Goal: Contribute content: Contribute content

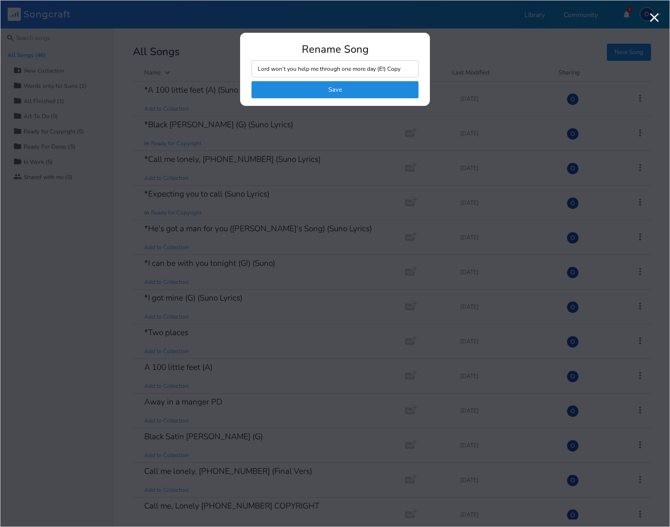
scroll to position [742, 0]
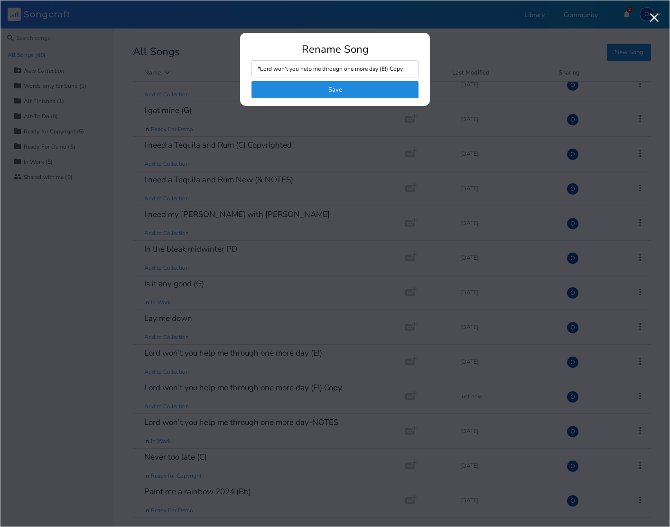
drag, startPoint x: 381, startPoint y: 67, endPoint x: 416, endPoint y: 69, distance: 35.2
click at [416, 69] on input "*Lord won’t you help me through one more day (E!) Copy" at bounding box center [335, 68] width 167 height 17
type input "*Lord won’t you help me through one more day (Suno)"
click at [325, 87] on button "Save" at bounding box center [335, 89] width 167 height 17
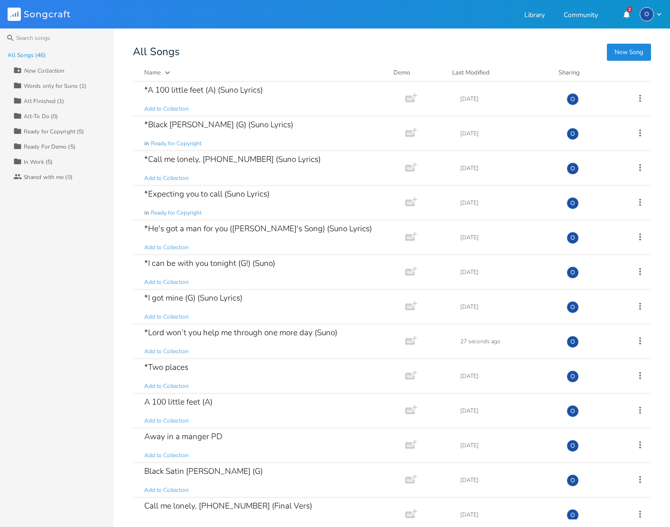
scroll to position [0, 0]
click at [635, 341] on icon at bounding box center [640, 341] width 10 height 10
click at [587, 356] on span "Edit Rename" at bounding box center [577, 355] width 30 height 7
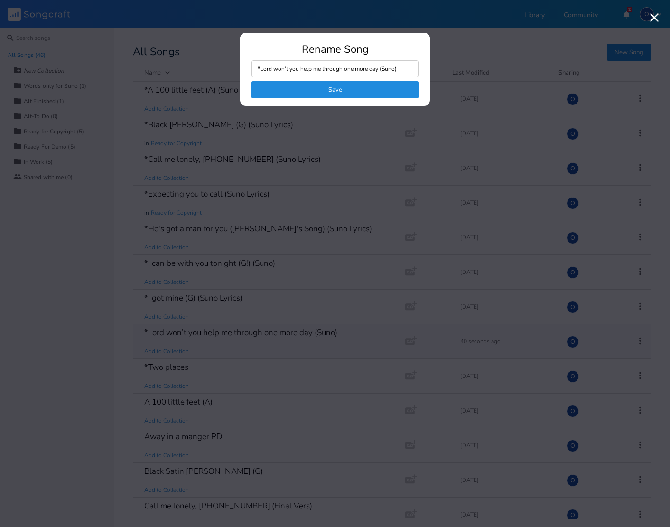
click at [393, 69] on input "*Lord won’t you help me through one more day (Suno)" at bounding box center [335, 68] width 167 height 17
type input "*Lord won’t you help me through one more day (Suno Lyrics)"
click at [340, 88] on button "Save" at bounding box center [335, 89] width 167 height 17
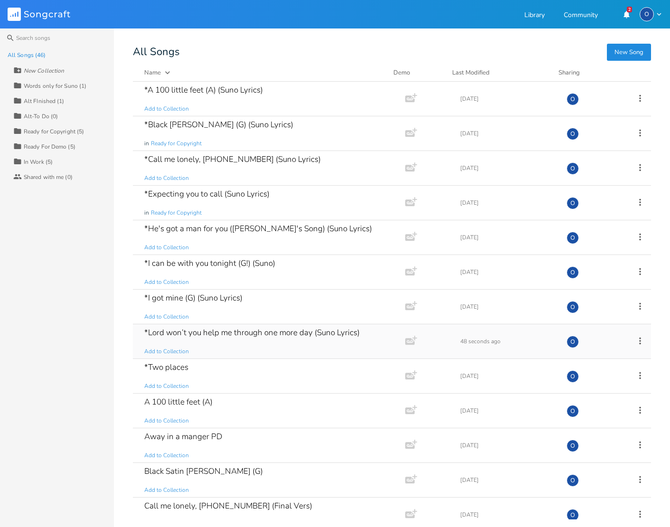
click at [217, 330] on div "*Lord won’t you help me through one more day (Suno Lyrics)" at bounding box center [251, 332] width 215 height 8
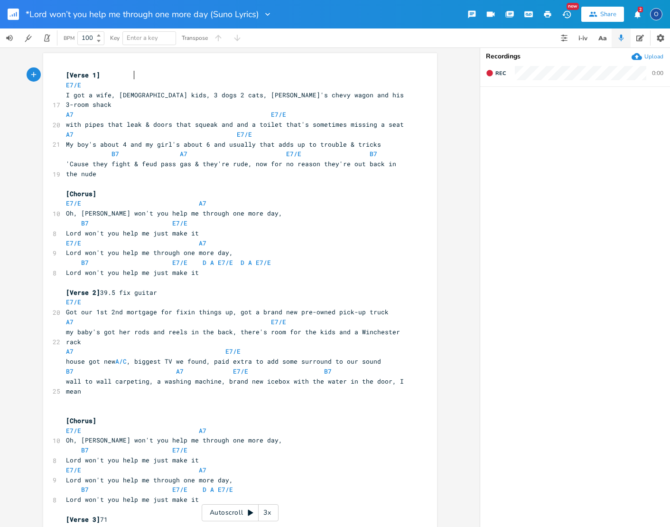
scroll to position [0, 0]
type textarea "E7/E"
drag, startPoint x: 93, startPoint y: 88, endPoint x: 45, endPoint y: 84, distance: 47.6
click at [45, 84] on div "E7/E x [Verse 1] E7/E 17 I got a wife, [DEMOGRAPHIC_DATA] kids, 3 dogs 2 cats, …" at bounding box center [240, 537] width 394 height 968
click at [88, 110] on span at bounding box center [88, 115] width 15 height 10
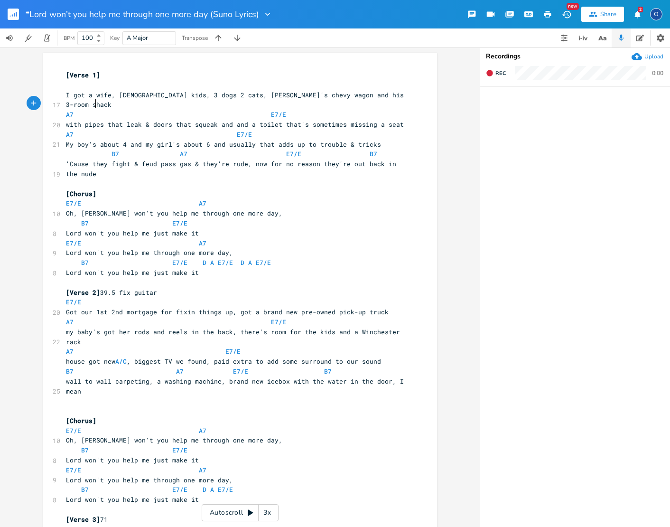
click at [88, 110] on span at bounding box center [88, 115] width 15 height 10
type textarea "A7 E7/E"
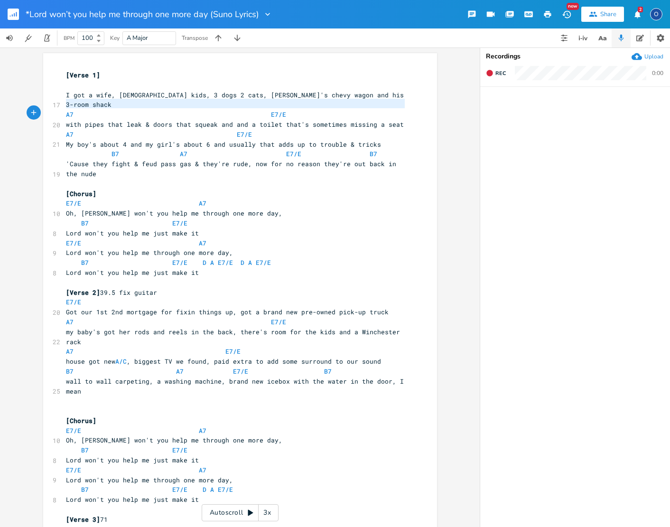
click at [88, 110] on span at bounding box center [88, 115] width 15 height 10
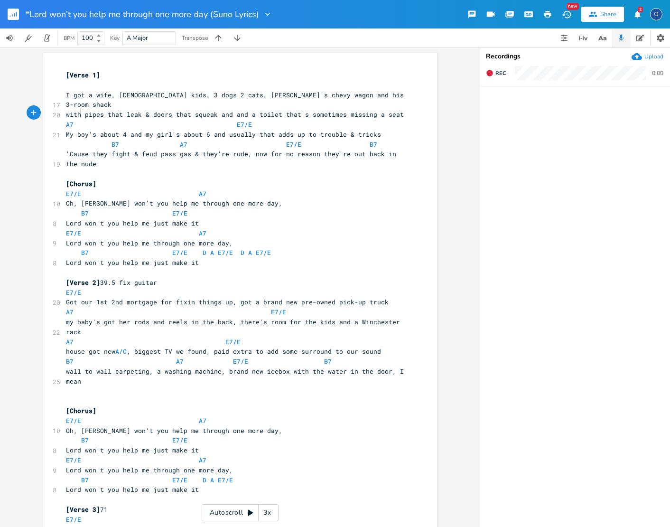
click at [81, 120] on span at bounding box center [88, 125] width 15 height 10
type textarea "A7 E7/E"
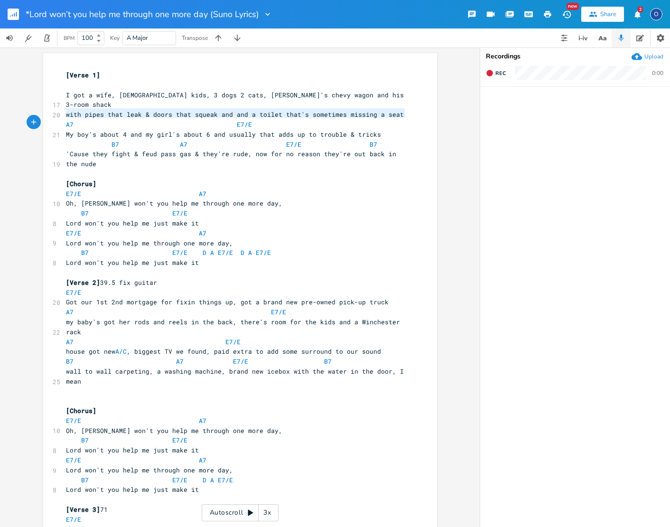
click at [81, 120] on span at bounding box center [88, 125] width 15 height 10
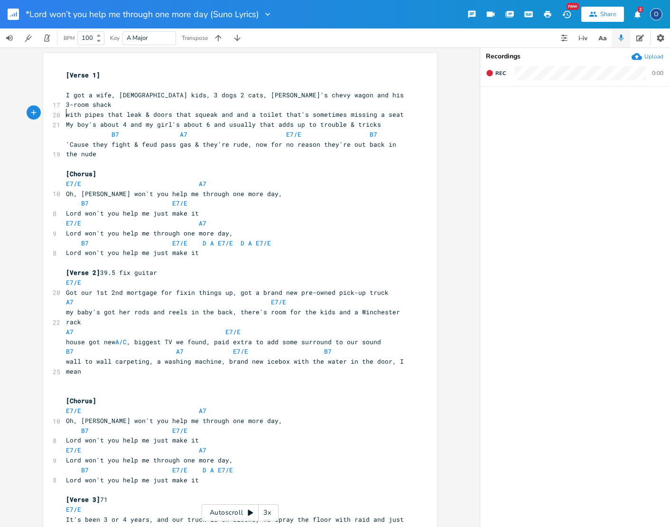
click at [96, 130] on span at bounding box center [103, 135] width 15 height 10
type textarea "B7 A7 E7/E B7"
click at [96, 130] on span at bounding box center [103, 135] width 15 height 10
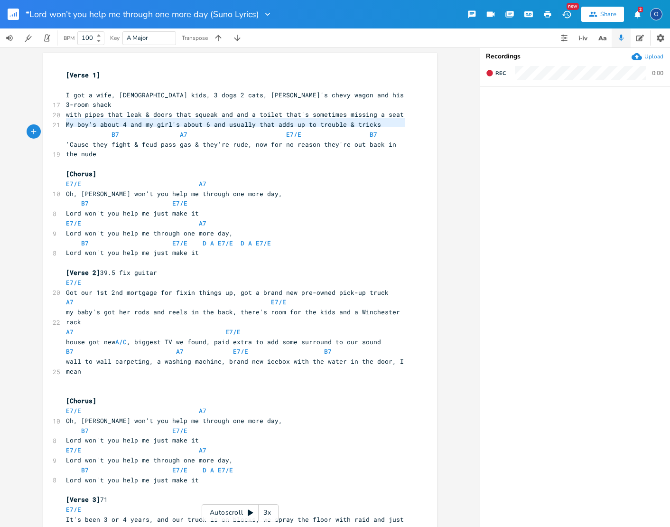
click at [96, 130] on span at bounding box center [103, 135] width 15 height 10
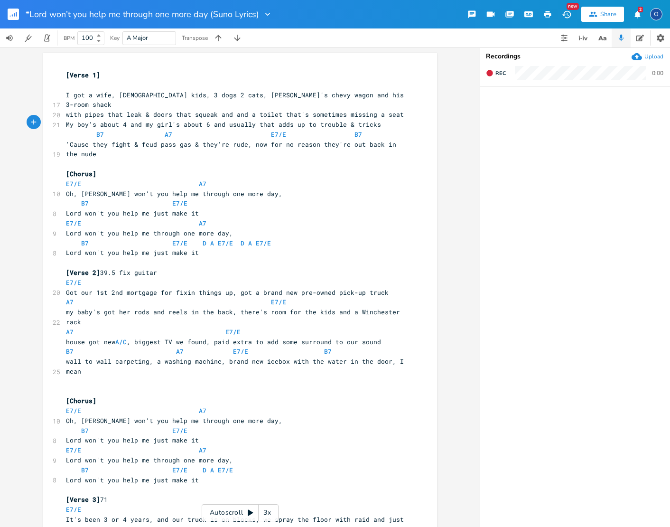
click at [83, 130] on span at bounding box center [88, 135] width 15 height 10
type textarea "B7 A7 E7/E B7"
click at [83, 130] on span at bounding box center [88, 135] width 15 height 10
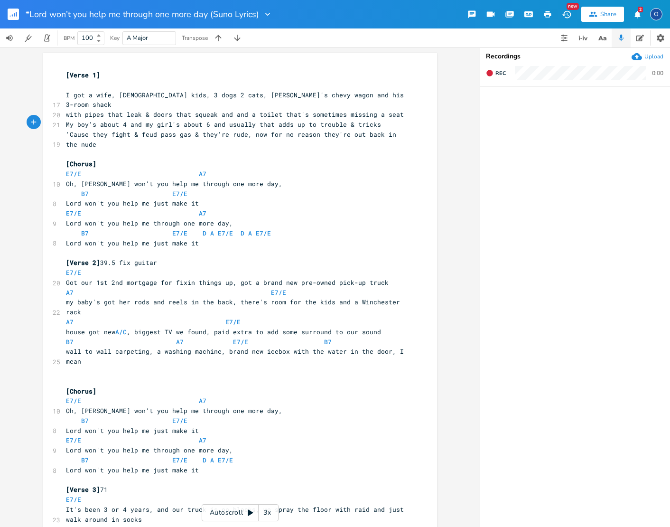
click at [85, 169] on span at bounding box center [88, 174] width 15 height 10
type textarea "E7/E A7"
click at [85, 169] on span at bounding box center [88, 174] width 15 height 10
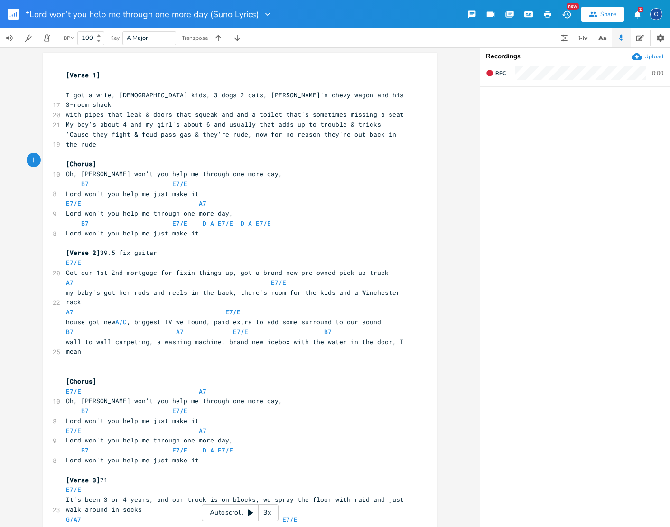
click at [89, 179] on span at bounding box center [93, 184] width 8 height 10
type textarea "B7 E7/E"
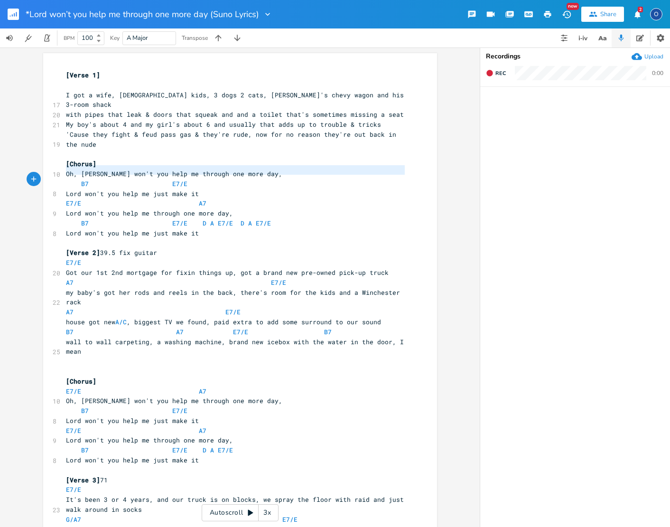
click at [89, 179] on span at bounding box center [93, 184] width 8 height 10
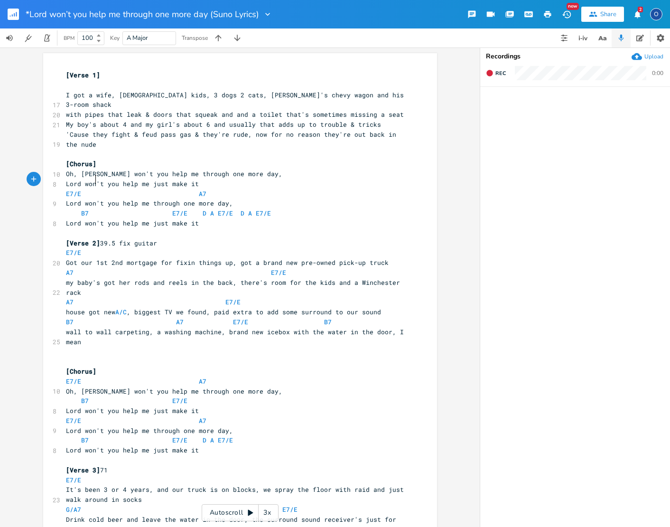
click at [91, 189] on span at bounding box center [90, 194] width 11 height 10
type textarea "E7/E A7"
click at [91, 189] on span at bounding box center [90, 194] width 11 height 10
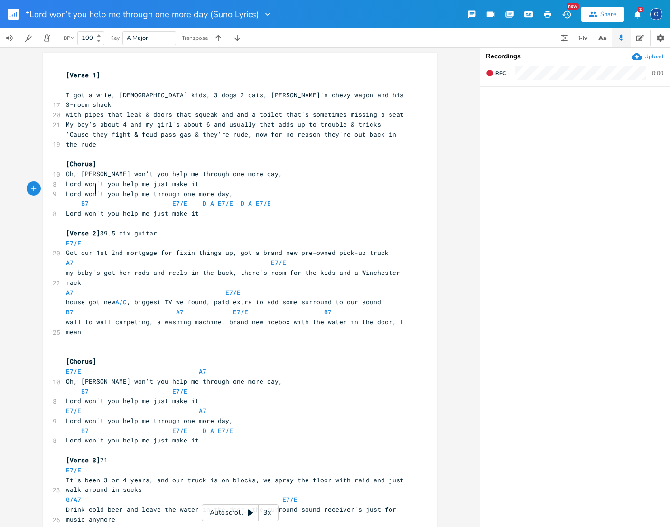
click at [98, 198] on span at bounding box center [103, 203] width 15 height 10
click at [97, 198] on span at bounding box center [103, 203] width 15 height 10
type textarea "B7 E7/E D A E7/E D A E7/E"
click at [97, 198] on span at bounding box center [103, 203] width 15 height 10
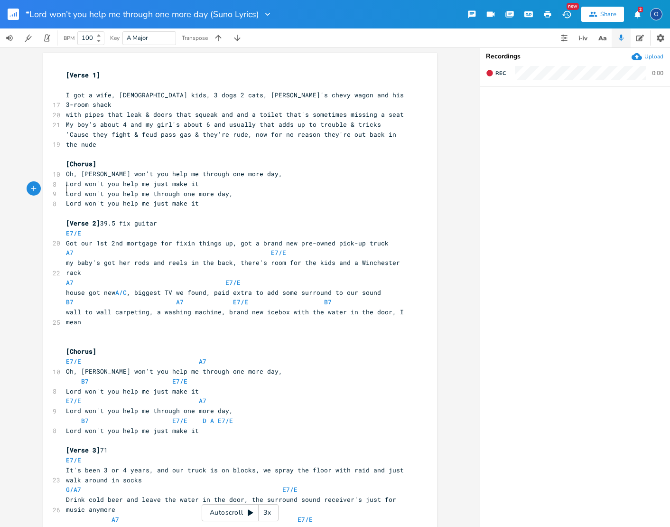
click at [88, 228] on span at bounding box center [88, 233] width 15 height 10
type textarea "E7/E"
click at [88, 228] on span at bounding box center [88, 233] width 15 height 10
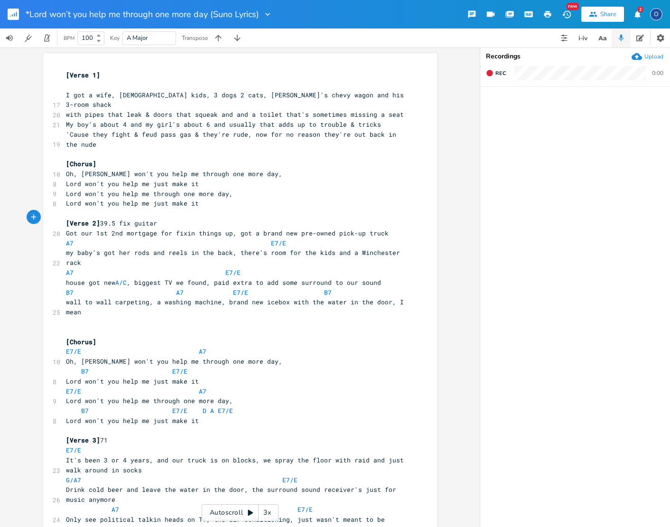
click at [88, 238] on span at bounding box center [88, 243] width 15 height 10
type textarea "A7 E7/E"
click at [88, 238] on span at bounding box center [88, 243] width 15 height 10
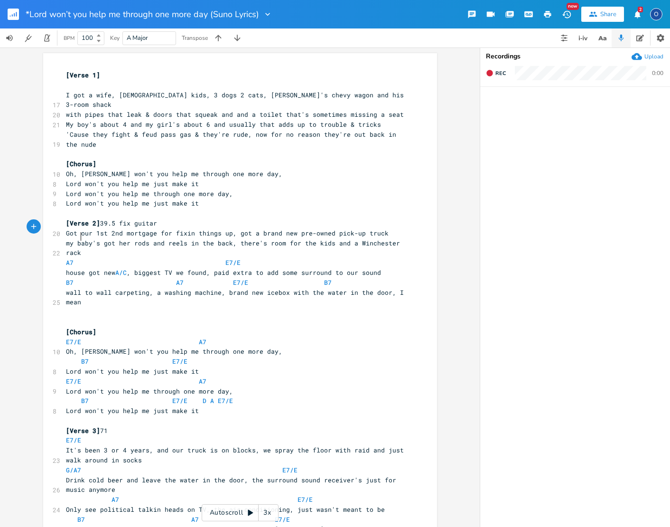
click at [87, 239] on pre "my baby's got her rods and reels in the back, there's room for the kids and a W…" at bounding box center [235, 248] width 343 height 20
click at [82, 258] on span at bounding box center [88, 263] width 15 height 10
type textarea "A7 E7/E"
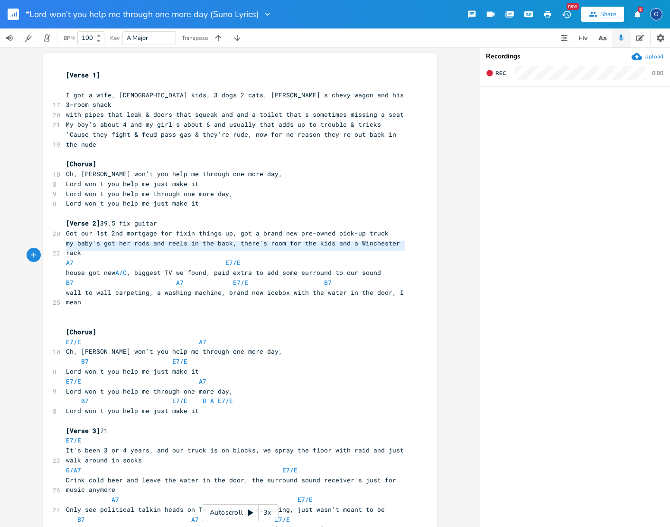
click at [82, 258] on span at bounding box center [88, 263] width 15 height 10
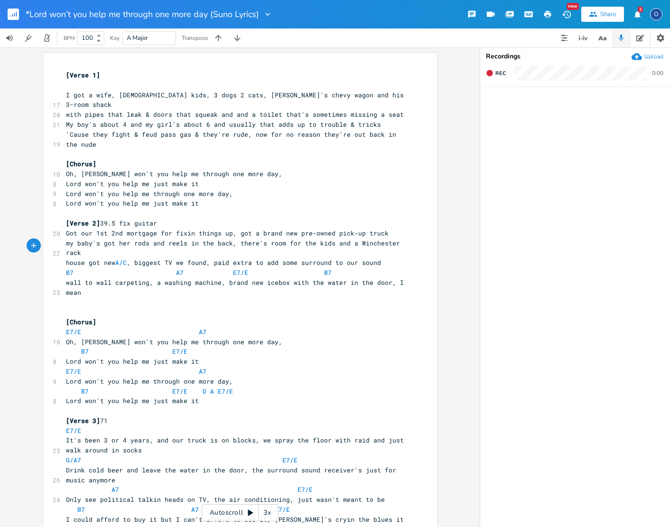
click at [85, 268] on span at bounding box center [88, 273] width 15 height 10
type textarea "B7 A7 E7/E B7"
click at [85, 268] on span at bounding box center [88, 273] width 15 height 10
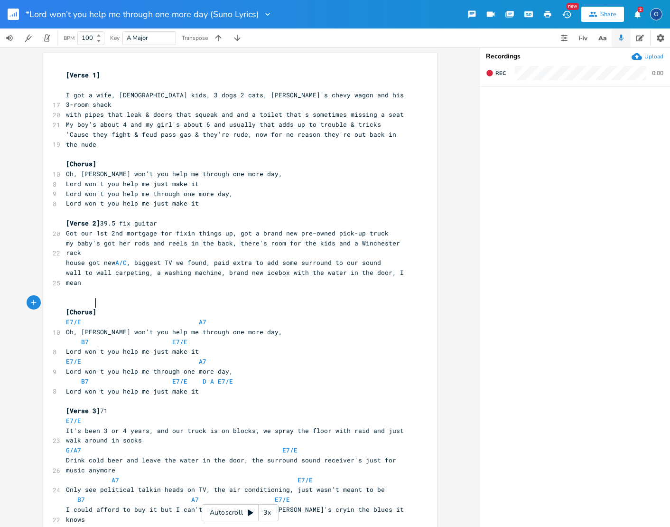
click at [86, 317] on span at bounding box center [88, 322] width 15 height 10
type textarea "E7/E A7"
click at [86, 317] on span at bounding box center [88, 322] width 15 height 10
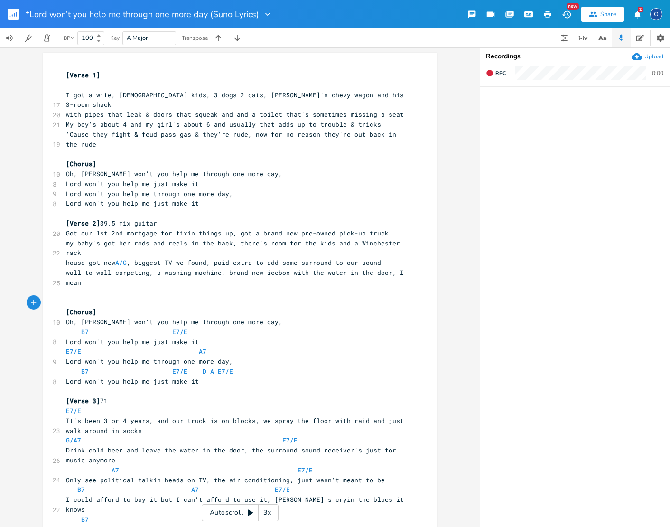
click at [96, 327] on span at bounding box center [103, 332] width 15 height 10
type textarea "B7 E7/E"
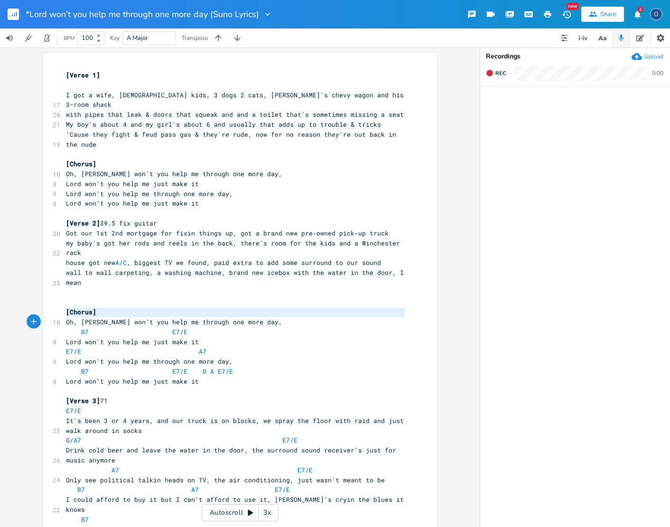
click at [96, 327] on span at bounding box center [103, 332] width 15 height 10
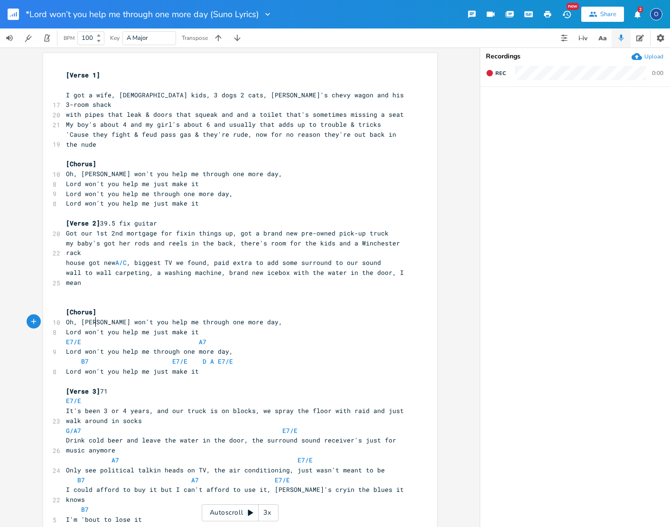
click at [89, 337] on span at bounding box center [90, 342] width 11 height 10
type textarea "E7/E A7"
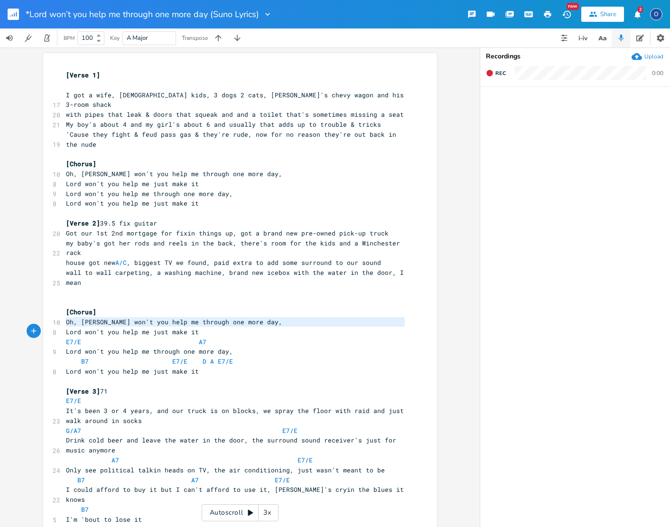
click at [89, 337] on span at bounding box center [90, 342] width 11 height 10
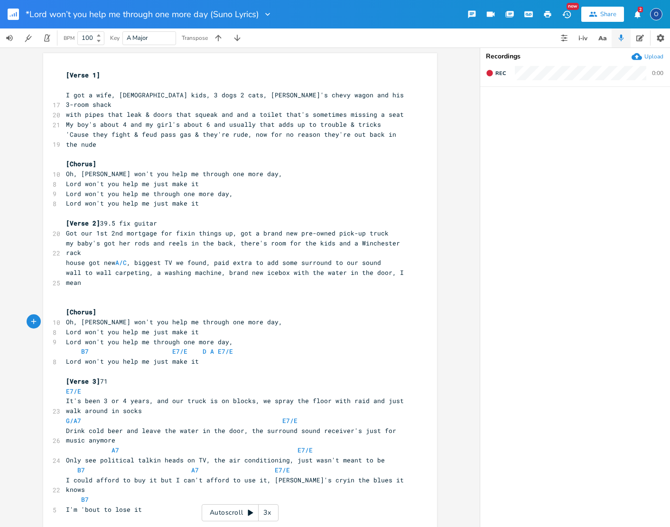
click at [96, 346] on span at bounding box center [103, 351] width 15 height 10
type textarea "B7 E7/E D A E7/E"
click at [96, 346] on span at bounding box center [103, 351] width 15 height 10
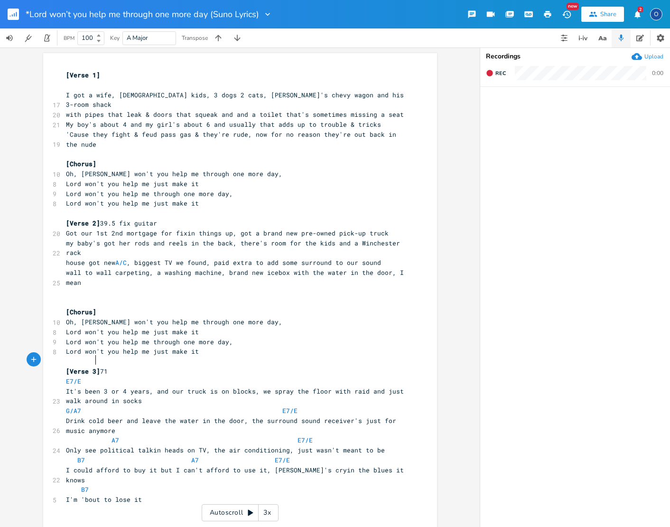
click at [90, 376] on span at bounding box center [88, 381] width 15 height 10
type textarea "E7/E"
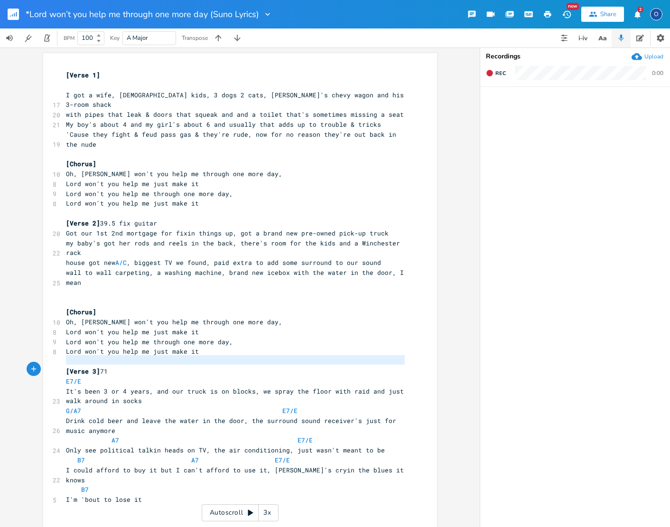
click at [90, 376] on span at bounding box center [88, 381] width 15 height 10
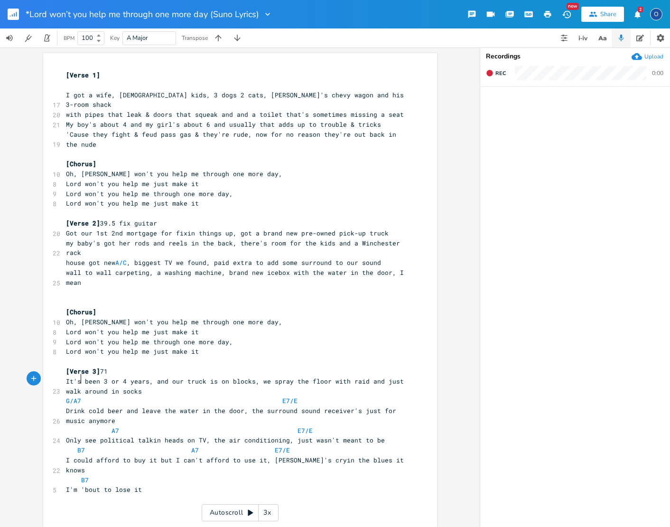
click at [84, 396] on span at bounding box center [88, 401] width 15 height 10
click at [83, 396] on span at bounding box center [88, 401] width 15 height 10
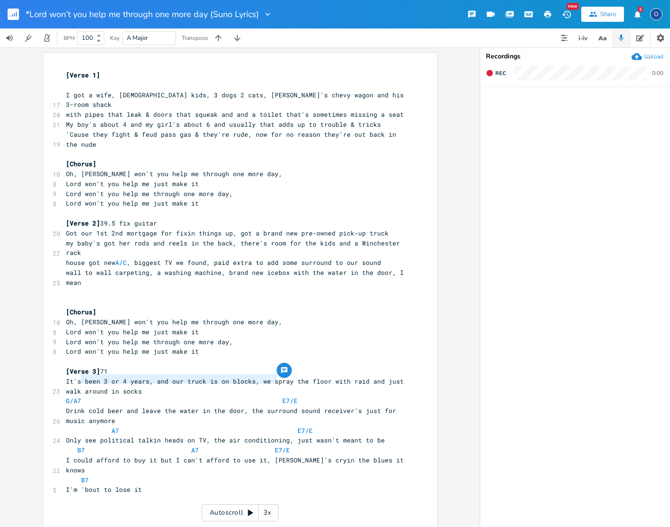
click at [83, 396] on span at bounding box center [88, 401] width 15 height 10
type textarea "G/A7 E7/E"
click at [83, 396] on span at bounding box center [88, 401] width 15 height 10
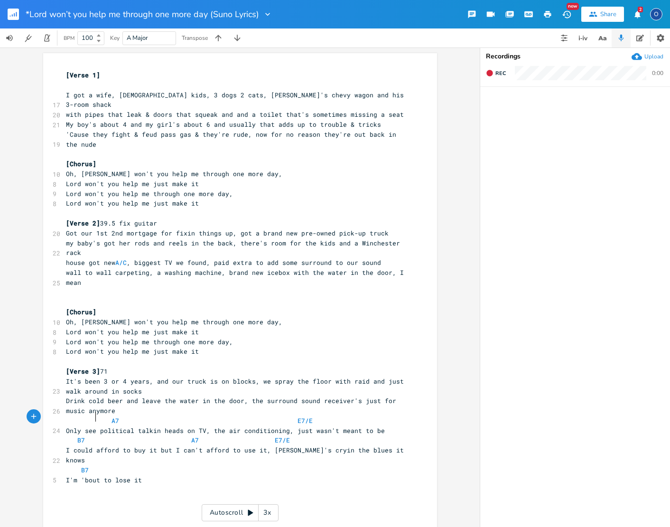
click at [96, 435] on span at bounding box center [103, 440] width 15 height 10
type textarea "B7 A7 E7/E"
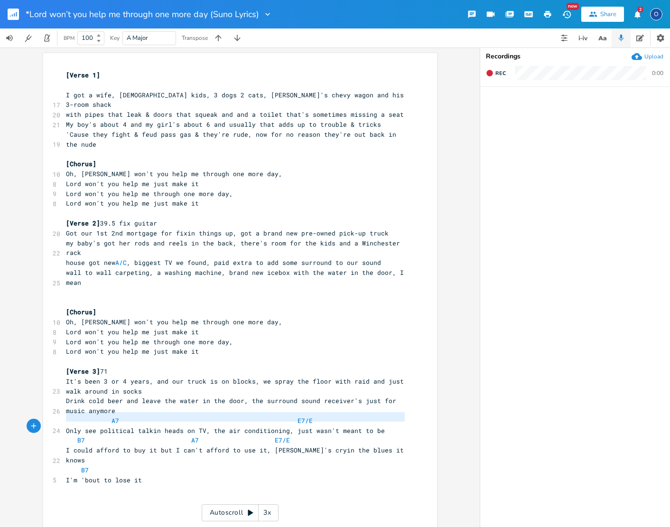
click at [96, 435] on span at bounding box center [103, 440] width 15 height 10
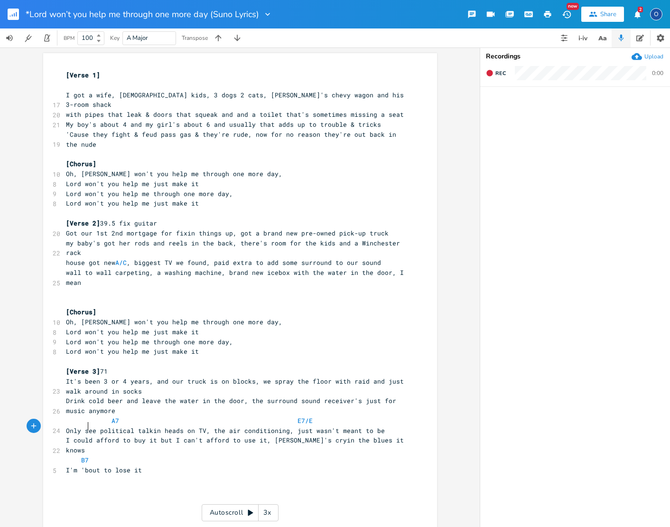
click at [94, 455] on pre "B7" at bounding box center [235, 460] width 343 height 10
click at [93, 455] on pre "B7" at bounding box center [235, 460] width 343 height 10
type textarea "B7"
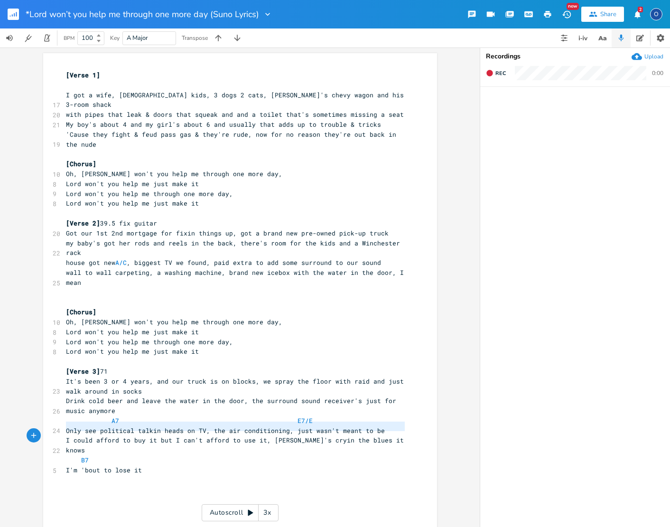
click at [93, 455] on pre "B7" at bounding box center [235, 460] width 343 height 10
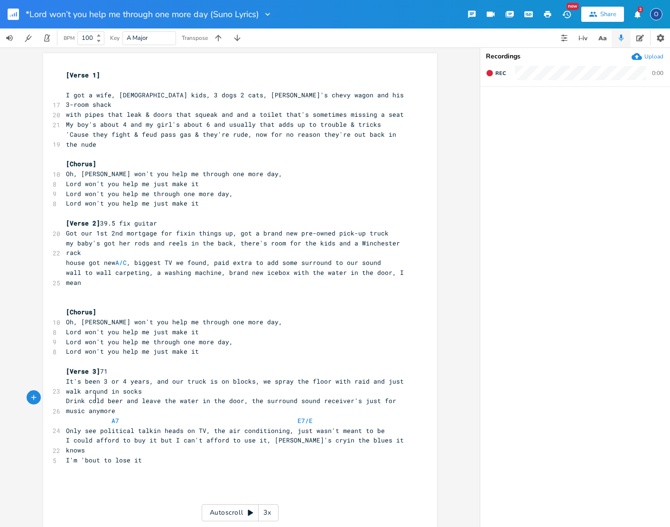
click at [97, 416] on span at bounding box center [103, 421] width 15 height 10
type textarea "A7 E7/E"
click at [97, 416] on span at bounding box center [103, 421] width 15 height 10
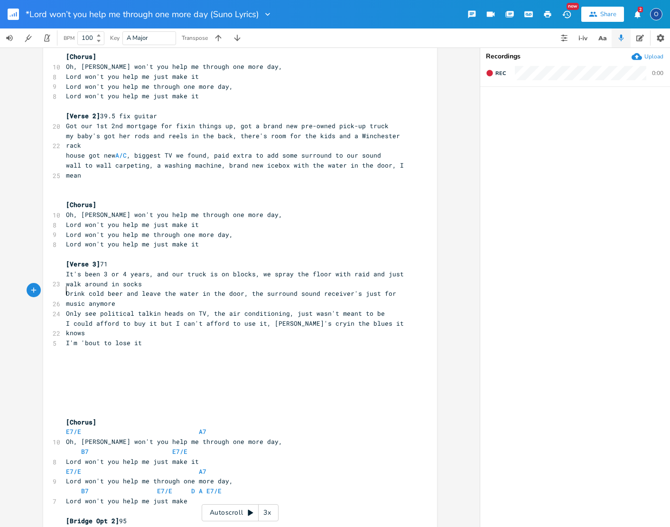
scroll to position [121, 0]
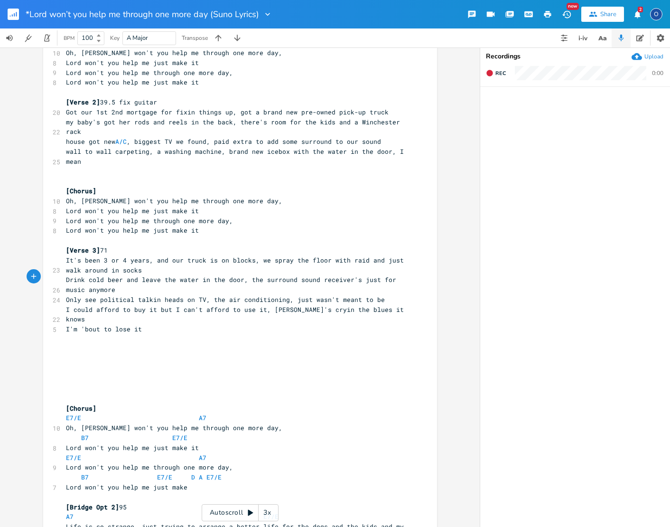
click at [77, 344] on pre "​" at bounding box center [235, 349] width 343 height 10
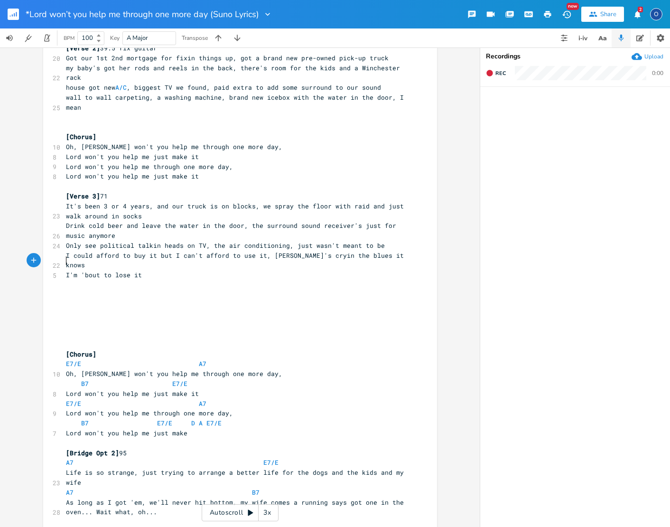
scroll to position [176, 0]
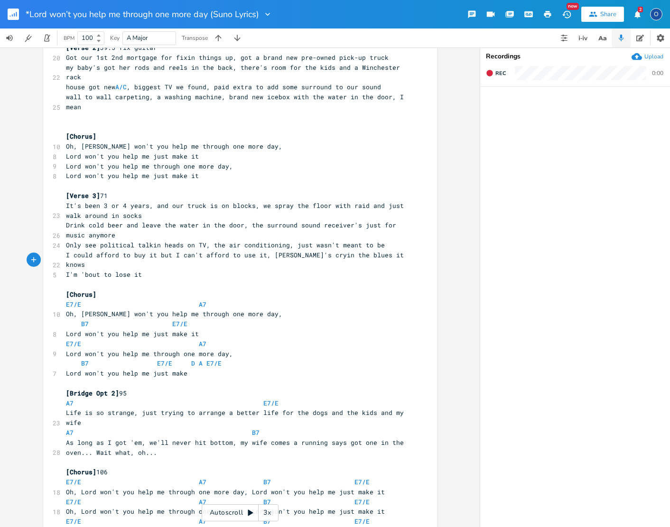
click at [96, 299] on span at bounding box center [103, 304] width 15 height 10
type textarea "E7/E A7"
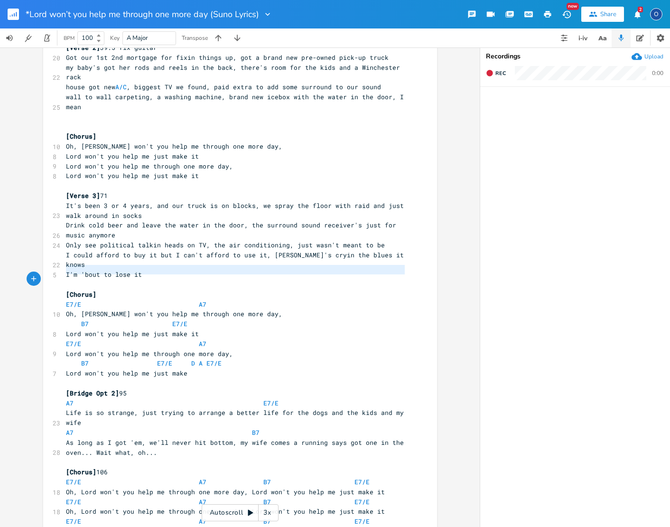
click at [96, 299] on span at bounding box center [103, 304] width 15 height 10
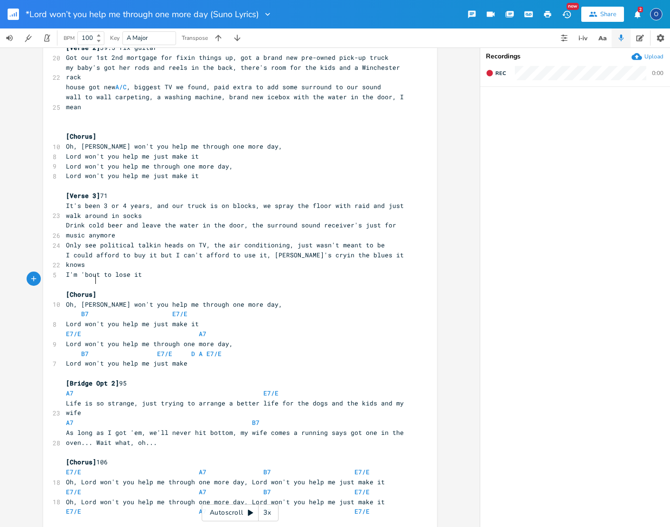
click at [96, 309] on span at bounding box center [103, 314] width 15 height 10
type textarea "B7 E7/E"
click at [96, 309] on span at bounding box center [103, 314] width 15 height 10
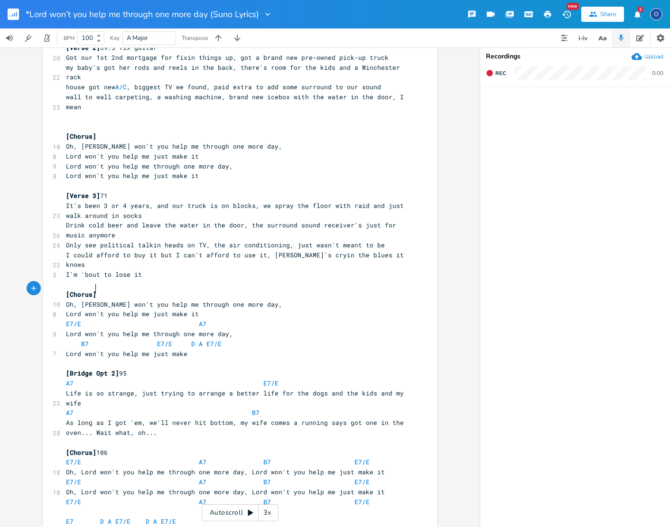
click at [90, 319] on span at bounding box center [90, 324] width 11 height 10
type textarea "E7/E A7"
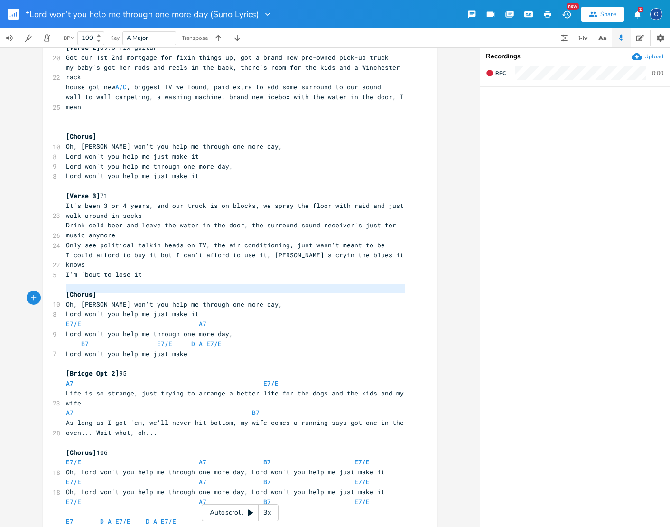
click at [90, 319] on span at bounding box center [90, 324] width 11 height 10
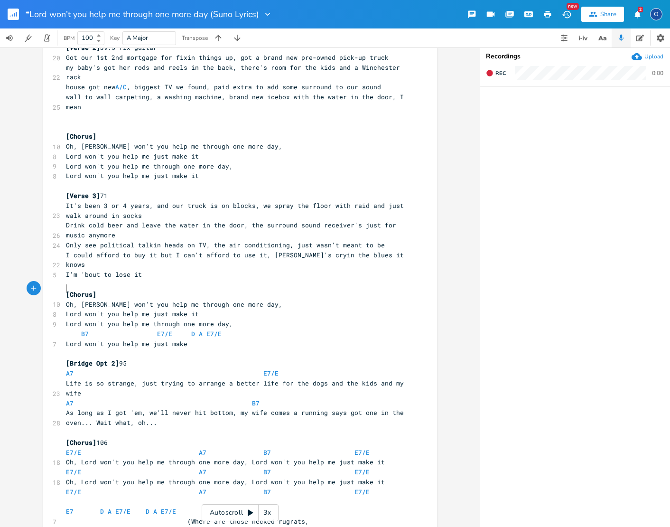
scroll to position [170, 0]
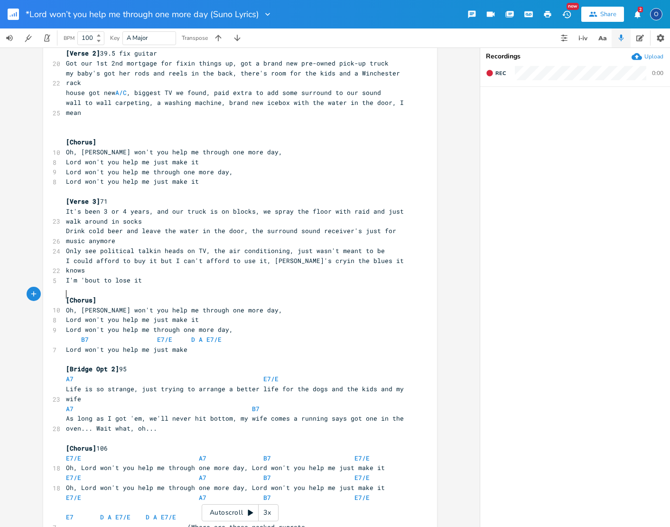
click at [96, 335] on span at bounding box center [103, 340] width 15 height 10
type textarea "B7 E7/E D A E7/E"
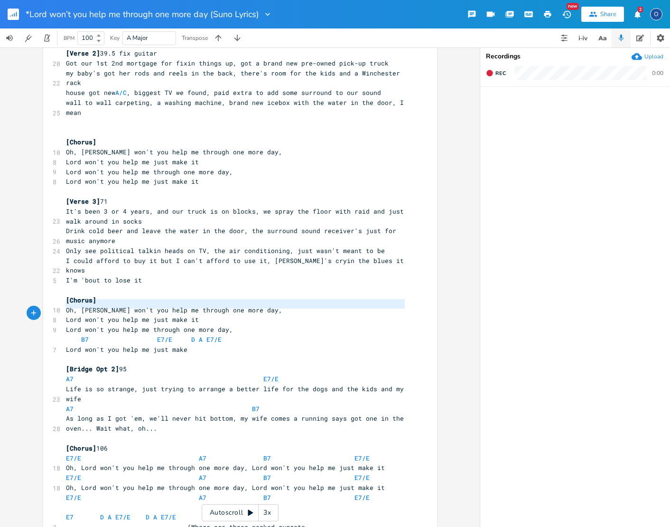
click at [96, 335] on span at bounding box center [103, 340] width 15 height 10
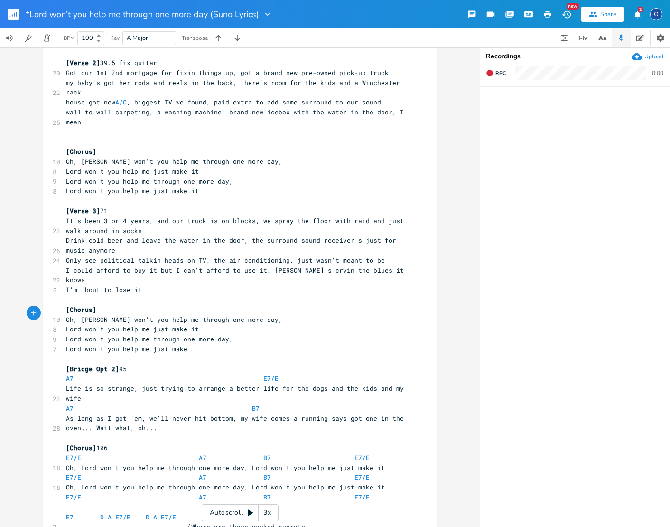
click at [88, 374] on span at bounding box center [88, 379] width 15 height 10
type textarea "A7 E7/E"
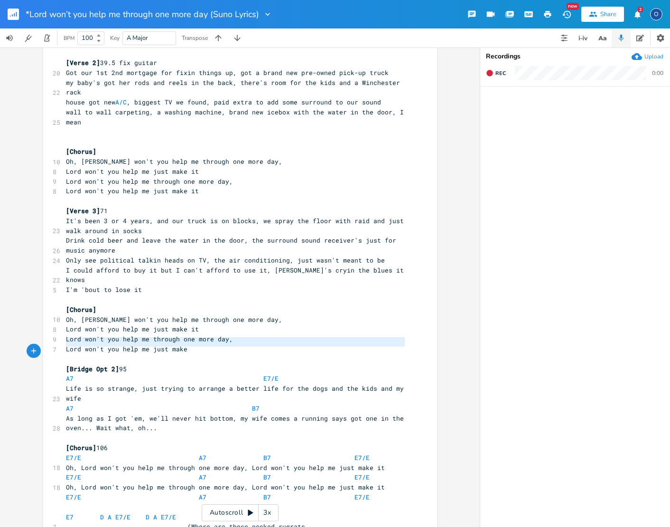
click at [88, 374] on span at bounding box center [88, 379] width 15 height 10
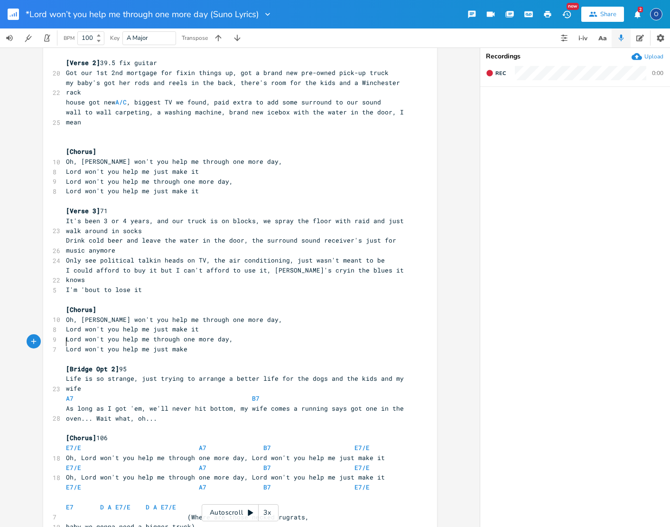
scroll to position [151, 0]
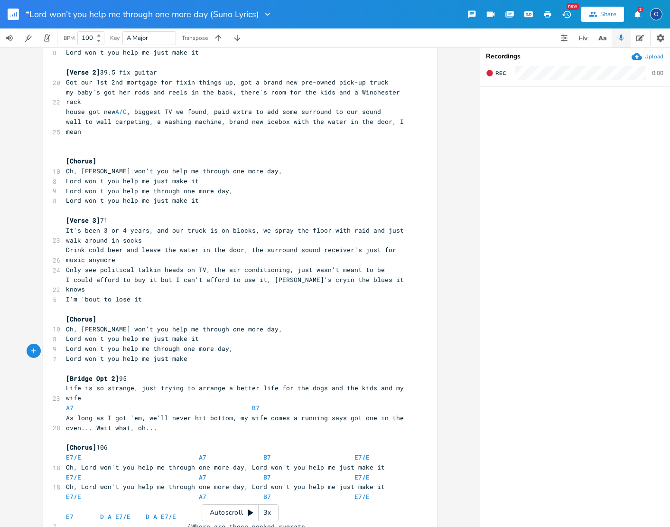
click at [83, 403] on span at bounding box center [88, 408] width 15 height 10
type textarea "A7 B7"
click at [83, 403] on span at bounding box center [88, 408] width 15 height 10
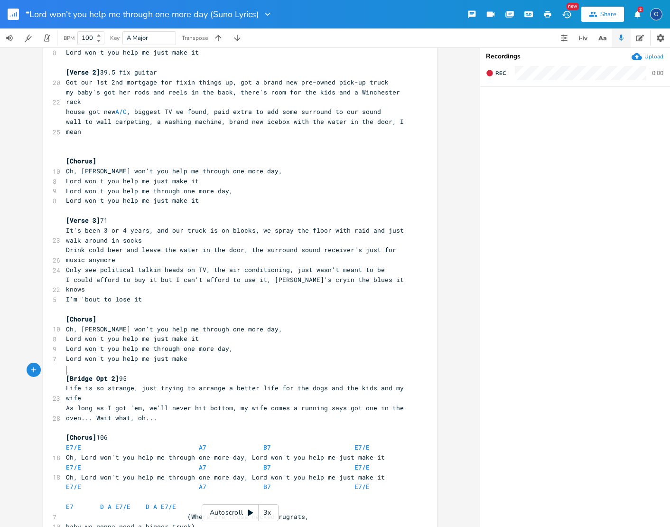
scroll to position [141, 0]
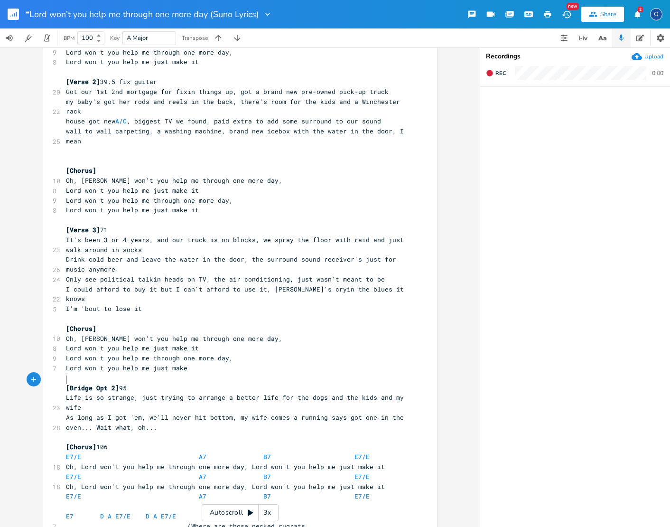
click at [127, 413] on span "As long as I got 'em, we'll never hit bottom, my wife comes a running says got …" at bounding box center [237, 422] width 342 height 19
type textarea "? [Spoken]"
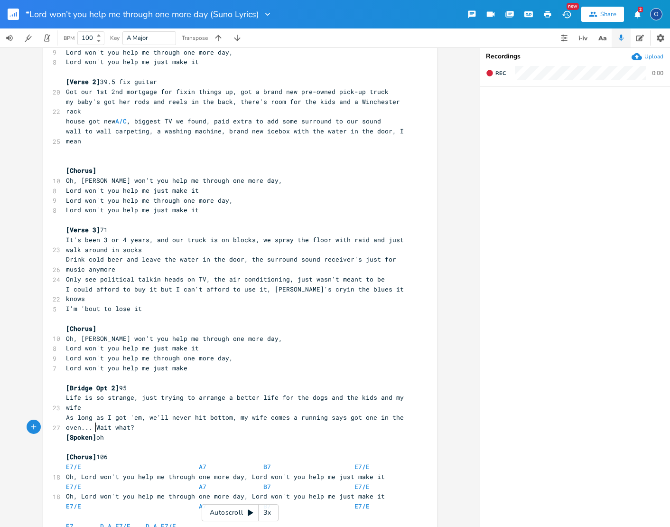
click at [96, 462] on span at bounding box center [103, 467] width 15 height 10
type textarea "E7/E A7 B7 E7/E"
click at [96, 462] on span at bounding box center [103, 467] width 15 height 10
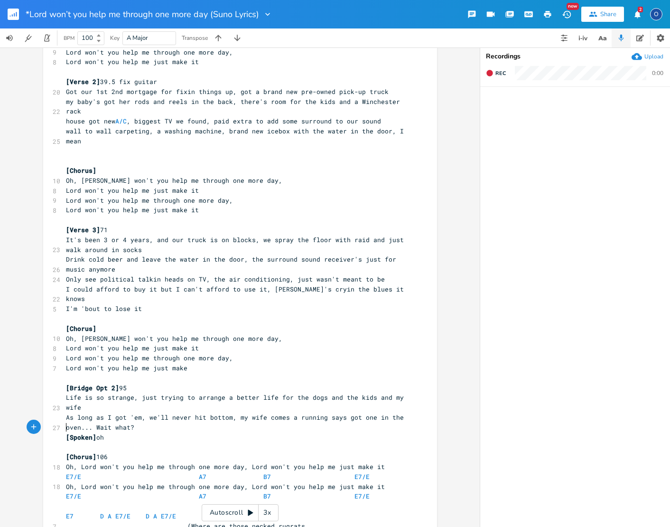
click at [90, 472] on span at bounding box center [88, 477] width 15 height 10
click at [89, 472] on span at bounding box center [88, 477] width 15 height 10
type textarea "E7/E A7 B7 E7/E"
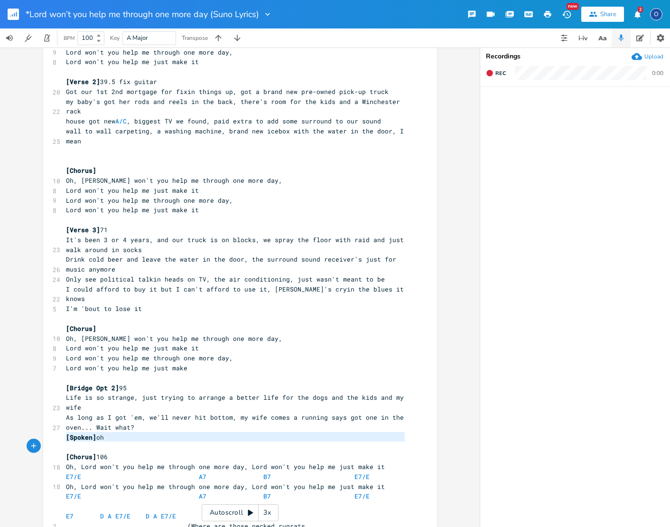
click at [89, 472] on span at bounding box center [88, 477] width 15 height 10
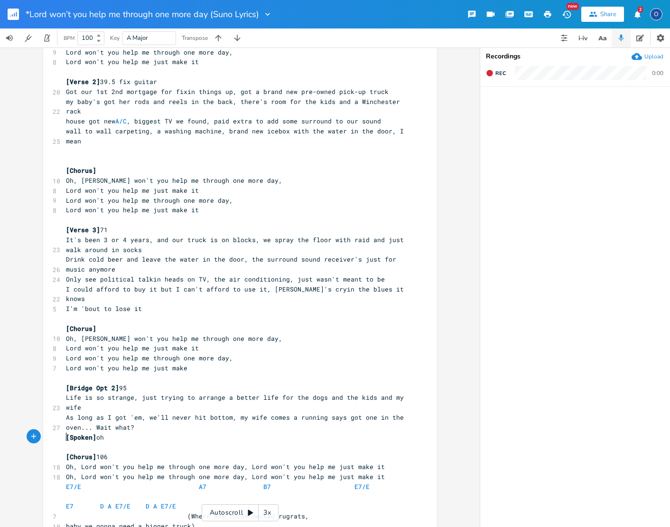
scroll to position [132, 0]
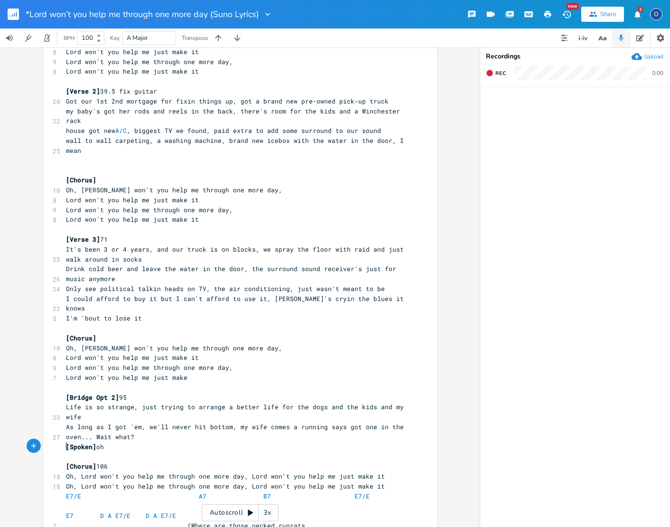
click at [92, 491] on span at bounding box center [88, 496] width 15 height 10
type textarea "E7/E A7 B7 E7/E"
click at [92, 491] on span at bounding box center [88, 496] width 15 height 10
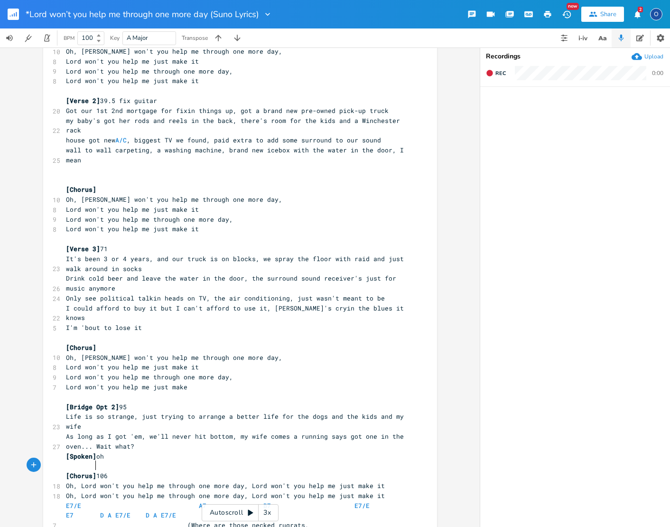
click at [98, 501] on span at bounding box center [103, 506] width 15 height 10
type textarea "E7/E A7 B7 E7/E"
click at [98, 501] on span at bounding box center [103, 506] width 15 height 10
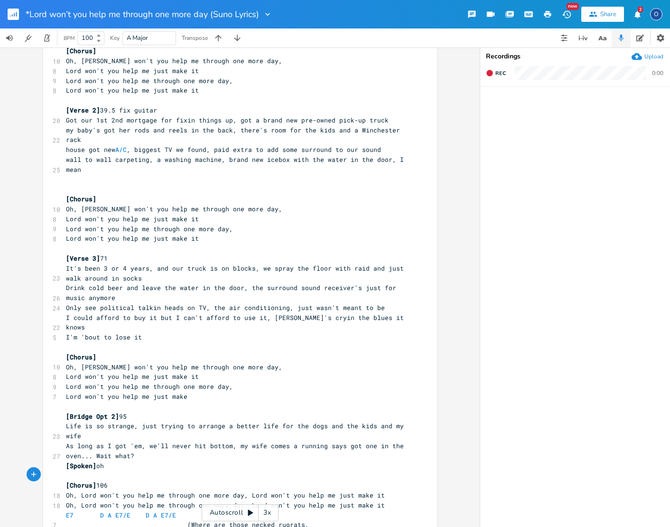
click at [89, 510] on span at bounding box center [88, 515] width 15 height 10
type textarea "E7 D A E7/E D A E7/E"
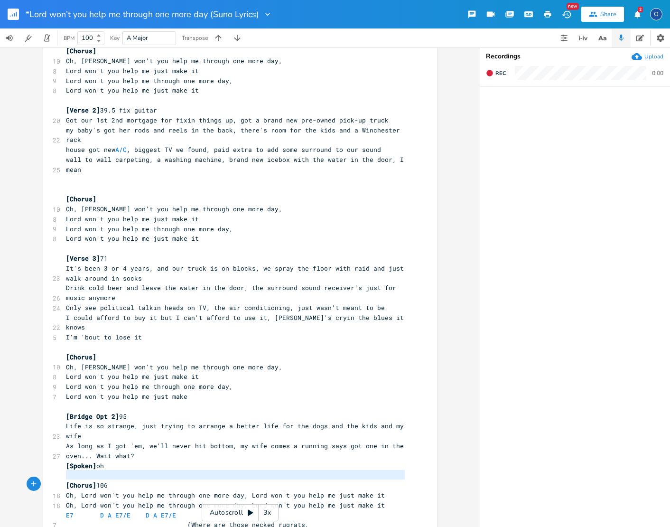
click at [89, 510] on span at bounding box center [88, 515] width 15 height 10
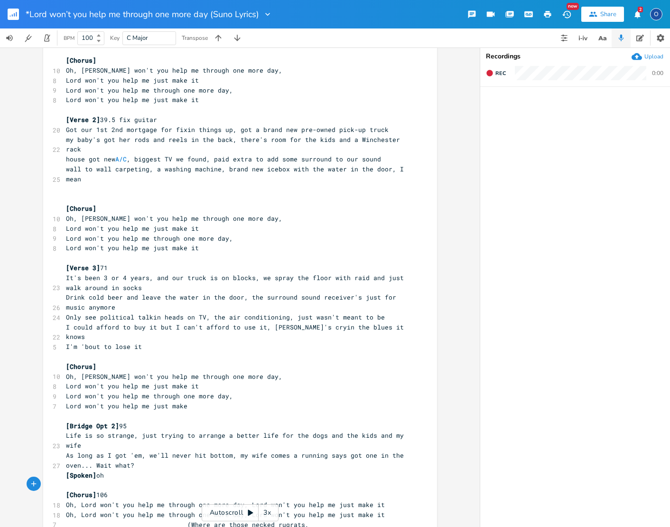
scroll to position [0, 0]
click at [179, 520] on span at bounding box center [179, 525] width 15 height 10
click at [195, 526] on span "baby we gonna need a bigger truck)" at bounding box center [130, 534] width 129 height 9
click at [68, 520] on span "Where are those necked rugrats," at bounding box center [185, 524] width 239 height 9
type textarea "[Sppoken]"
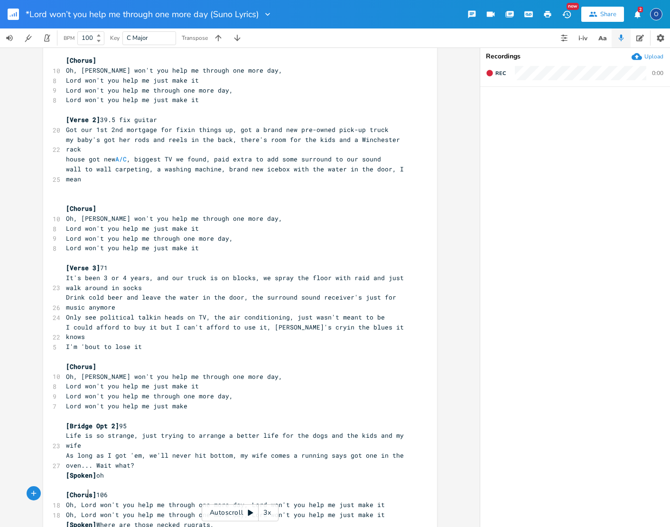
scroll to position [0, 1]
drag, startPoint x: 211, startPoint y: 484, endPoint x: 215, endPoint y: 483, distance: 4.8
click at [214, 520] on span "[Spoken] Where are those necked rugrats," at bounding box center [140, 524] width 148 height 9
type textarea "?"
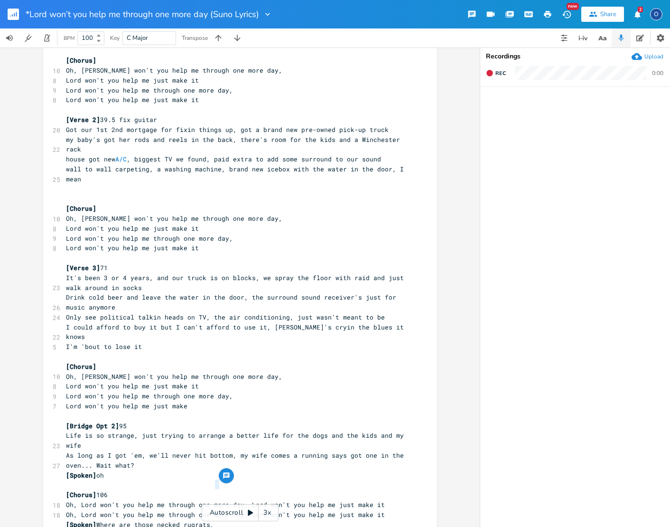
scroll to position [0, 2]
click at [224, 526] on pre "baby we gonna need a bigger truck" at bounding box center [235, 534] width 343 height 10
type textarea "."
drag, startPoint x: 98, startPoint y: 483, endPoint x: 104, endPoint y: 498, distance: 16.6
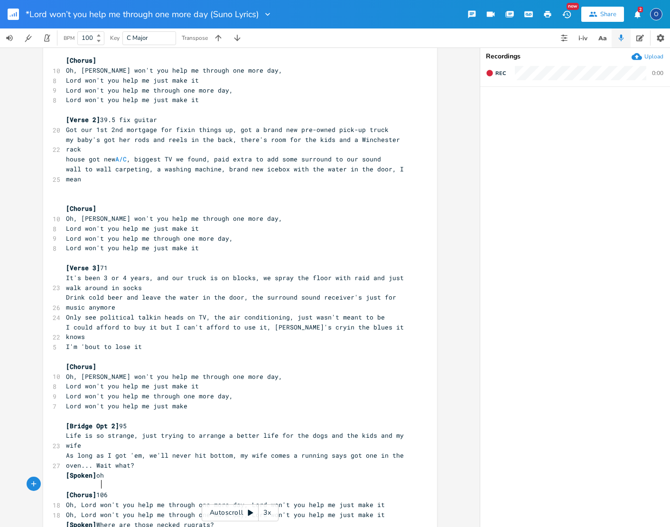
click at [98, 520] on span "[Spoken] Where are those necked rugrats?" at bounding box center [140, 524] width 148 height 9
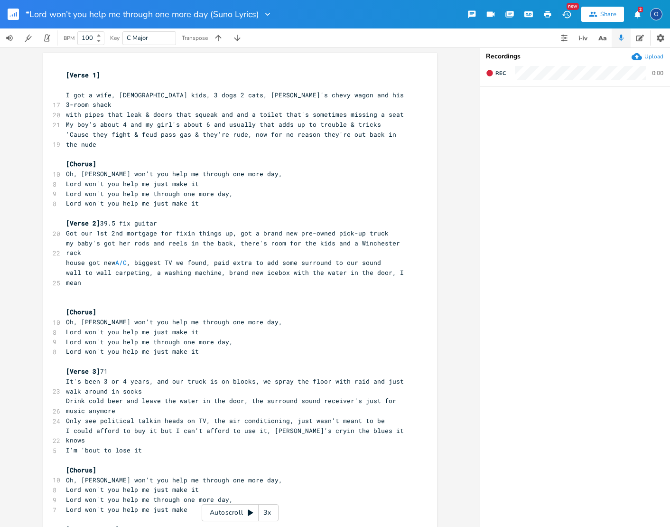
scroll to position [1, 0]
click at [77, 296] on pre "​" at bounding box center [235, 301] width 343 height 10
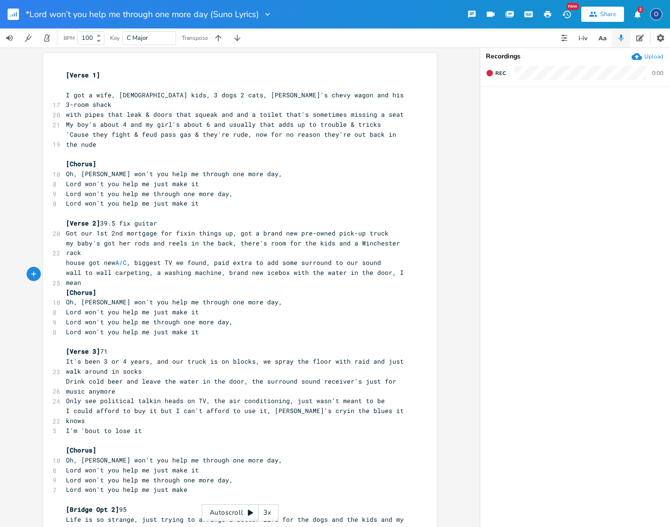
scroll to position [0, 0]
type textarea "39.5 fix guitar"
drag, startPoint x: 102, startPoint y: 209, endPoint x: 174, endPoint y: 210, distance: 72.2
click at [173, 218] on pre "[Verse 2] 39.5 fix guitar" at bounding box center [235, 223] width 343 height 10
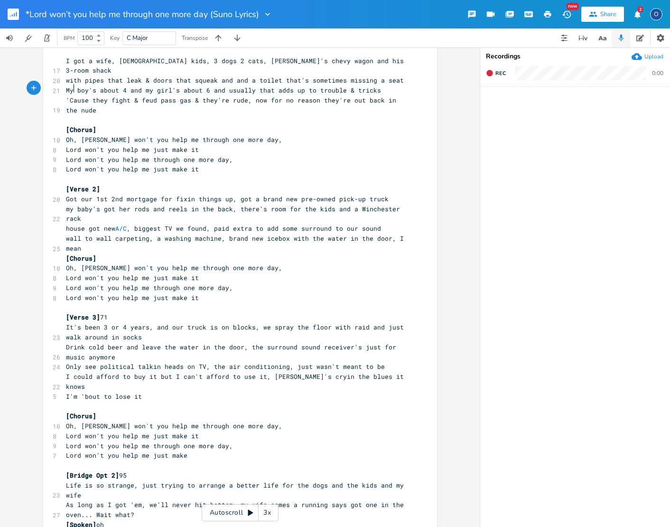
scroll to position [37, 0]
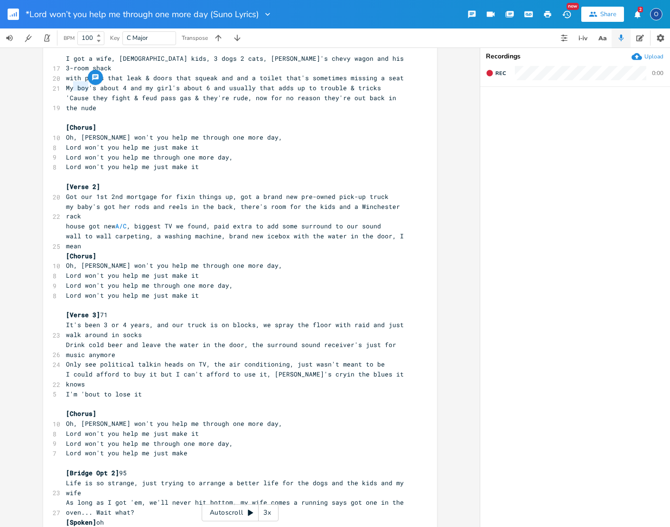
drag, startPoint x: 69, startPoint y: 88, endPoint x: 84, endPoint y: 87, distance: 14.7
click at [84, 94] on span "'Cause they fight & feud pass gas & they're rude, now for no reason they're out…" at bounding box center [233, 103] width 334 height 19
type textarea "uz"
drag, startPoint x: 63, startPoint y: 85, endPoint x: 77, endPoint y: 85, distance: 14.2
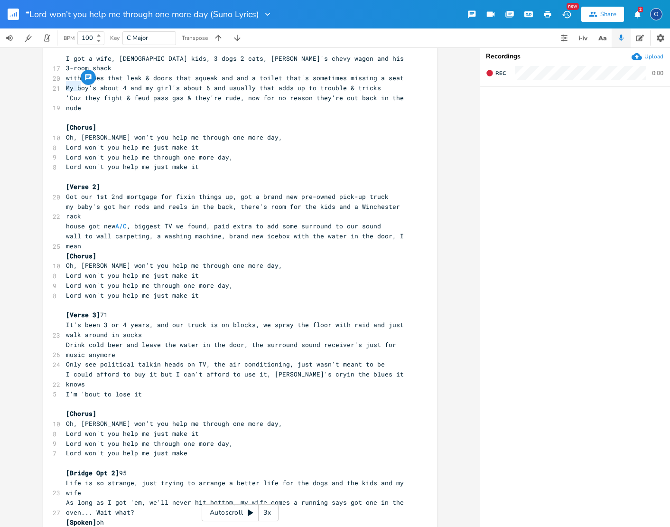
click at [77, 94] on span "'Cuz they fight & feud pass gas & they're rude, now for no reason they're out b…" at bounding box center [237, 103] width 342 height 19
type textarea "Because"
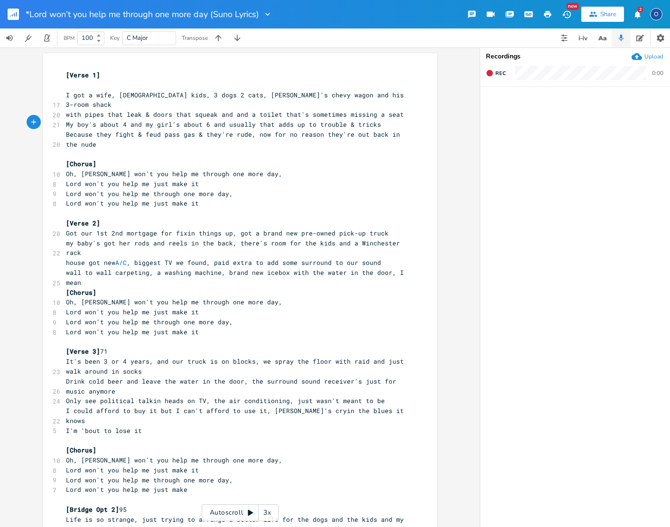
click at [356, 94] on pre "I got a wife, [DEMOGRAPHIC_DATA] kids, 3 dogs 2 cats, [PERSON_NAME]'s chevy wag…" at bounding box center [235, 100] width 343 height 20
type textarea ","
type textarea "."
type textarea "k."
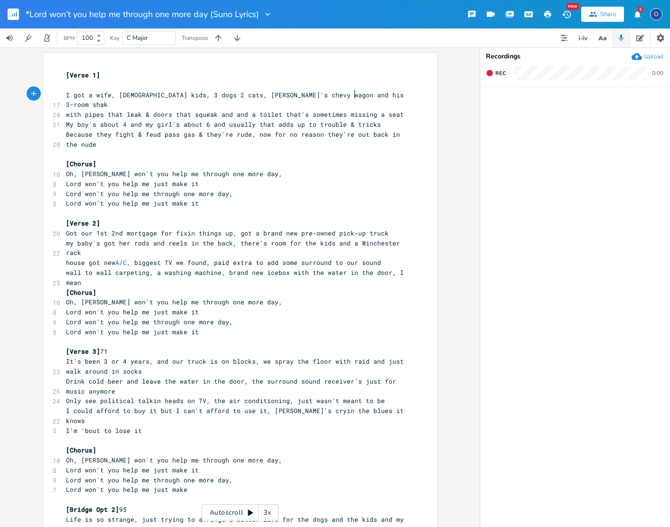
scroll to position [0, 3]
click at [397, 110] on pre "with pipes that leak & doors that squeak and and a toilet that's sometimes miss…" at bounding box center [235, 115] width 343 height 10
type textarea "."
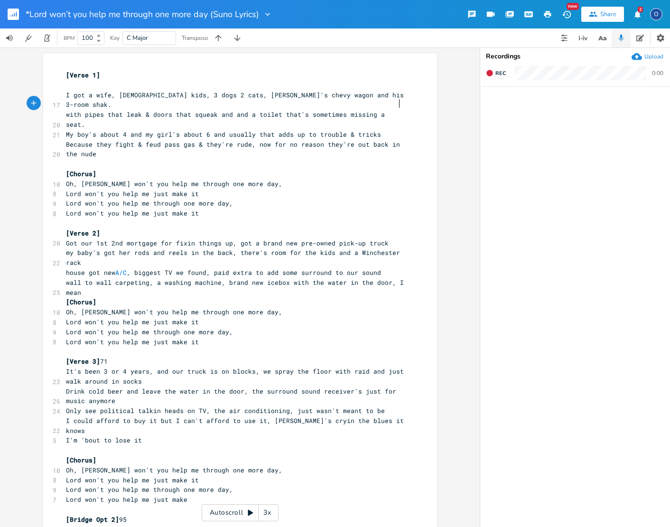
scroll to position [0, 1]
click at [371, 130] on pre "My boy's about 4 and my girl's about 6 and usually that adds up to trouble & tr…" at bounding box center [235, 135] width 343 height 10
type textarea "."
click at [94, 140] on span "Because they fight & feud pass gas & they're rude, now for no reason they're ou…" at bounding box center [235, 149] width 338 height 19
type textarea "."
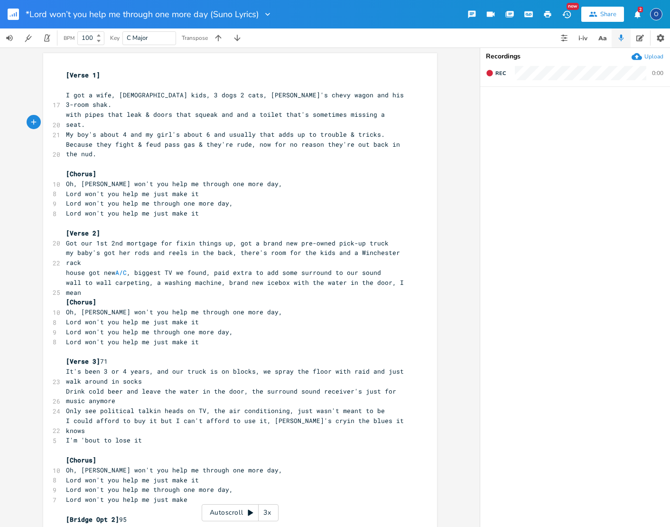
click at [88, 140] on span "Because they fight & feud pass gas & they're rude, now for no reason they're ou…" at bounding box center [235, 149] width 338 height 19
type textarea "e"
click at [196, 189] on pre "Lord won't you help me just make it" at bounding box center [235, 194] width 343 height 10
type textarea "."
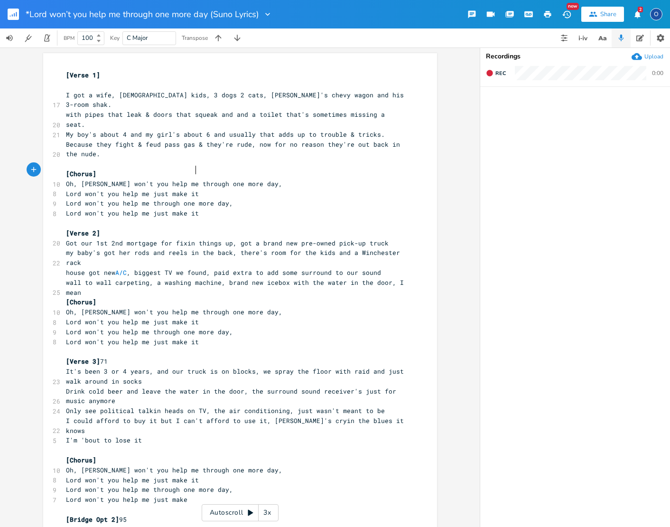
scroll to position [0, 1]
click at [194, 208] on pre "Lord won't you help me just make it" at bounding box center [235, 213] width 343 height 10
type textarea "."
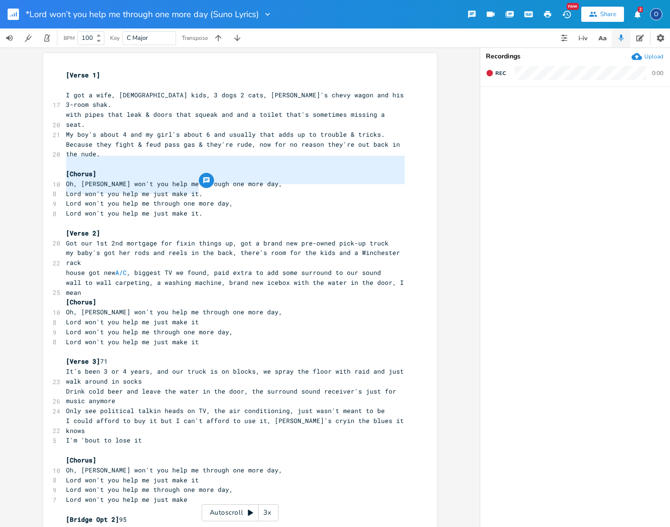
type textarea "[Chorus] Oh, Lord won't you help me through one more day, Lord won't you help m…"
drag, startPoint x: 208, startPoint y: 192, endPoint x: 56, endPoint y: 148, distance: 158.2
click at [56, 148] on div "[Chorus] Oh, Lord won't you help me through one more day, Lord won't you help m…" at bounding box center [240, 354] width 394 height 603
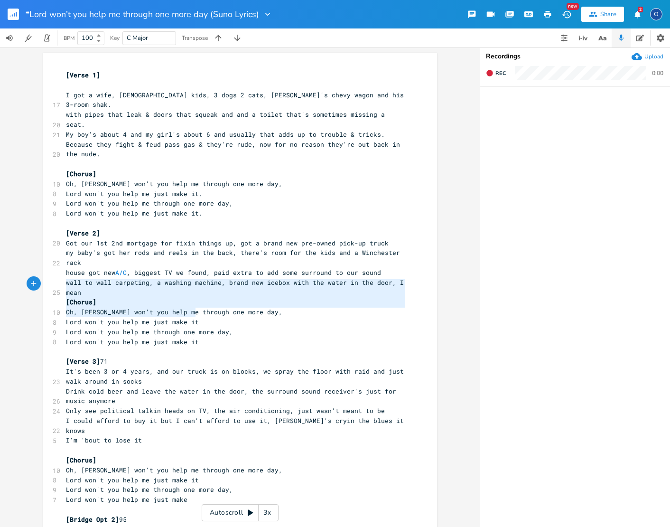
type textarea "[Chorus] Oh, Lord won't you help me through one more day, Lord won't you help m…"
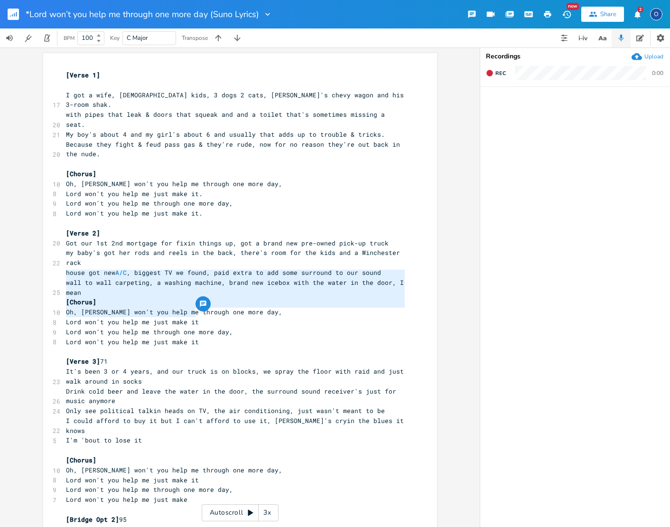
drag, startPoint x: 219, startPoint y: 314, endPoint x: 53, endPoint y: 276, distance: 170.4
click at [54, 276] on div "[Chorus] Oh, [PERSON_NAME] won't you help me through one more day, Lord won't y…" at bounding box center [240, 354] width 394 height 603
paste textarea
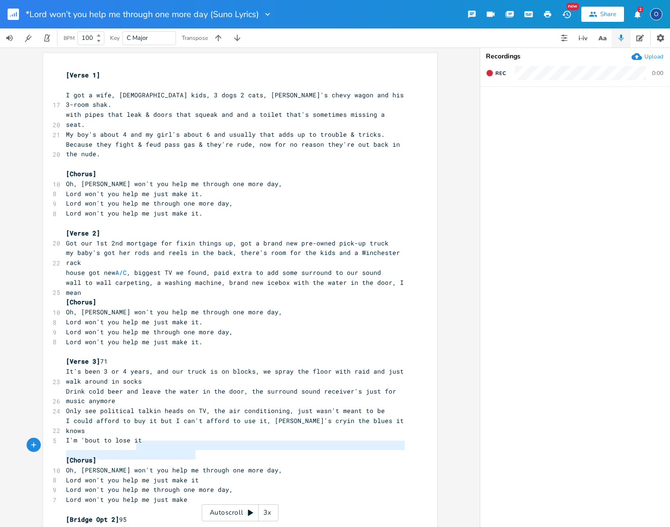
type textarea "[Chorus] Oh, Lord won't you help me through one more day, Lord won't you help m…"
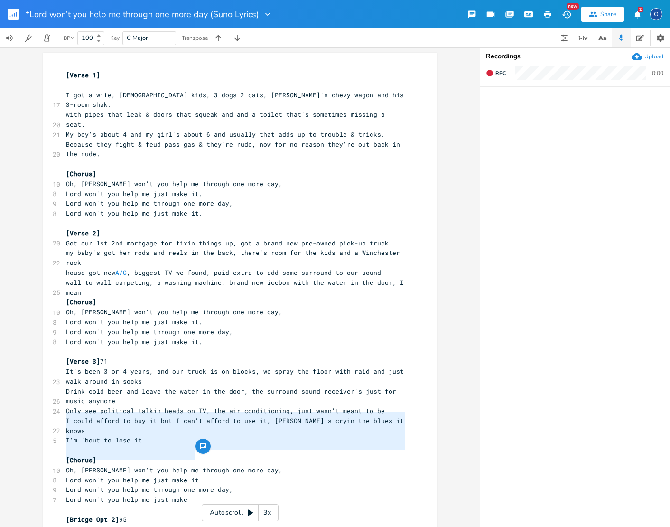
drag, startPoint x: 186, startPoint y: 457, endPoint x: 60, endPoint y: 412, distance: 133.9
click at [60, 412] on div "[Chorus] Oh, [PERSON_NAME] won't you help me through one more day, Lord won't y…" at bounding box center [240, 354] width 394 height 603
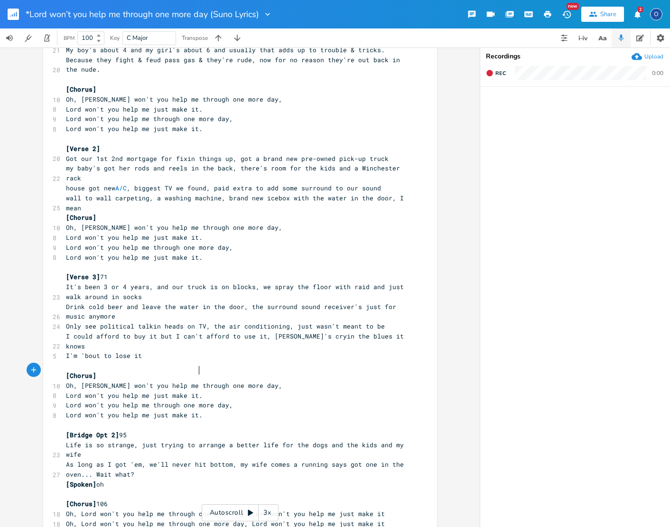
scroll to position [0, 0]
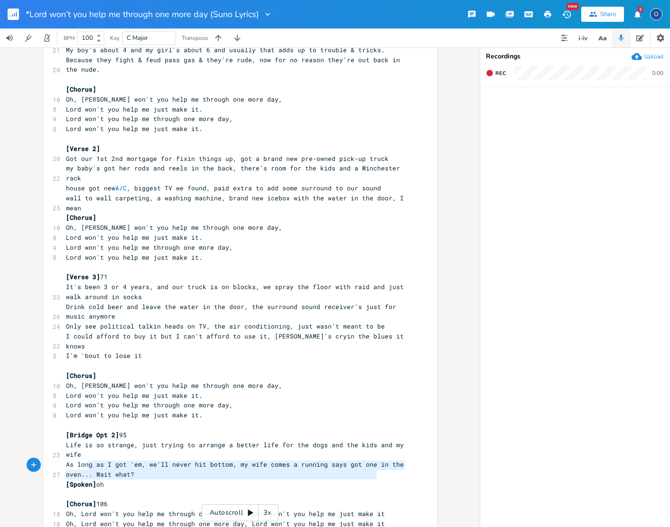
type textarea "Oh, [PERSON_NAME] won't you help me through one more day, Lord won't you help m…"
drag, startPoint x: 384, startPoint y: 476, endPoint x: 55, endPoint y: 467, distance: 329.0
click at [64, 467] on div "[Verse 1] 17 I got a wife, [DEMOGRAPHIC_DATA] kids, 3 dogs 2 cats, grandpa's ch…" at bounding box center [235, 272] width 343 height 572
paste textarea
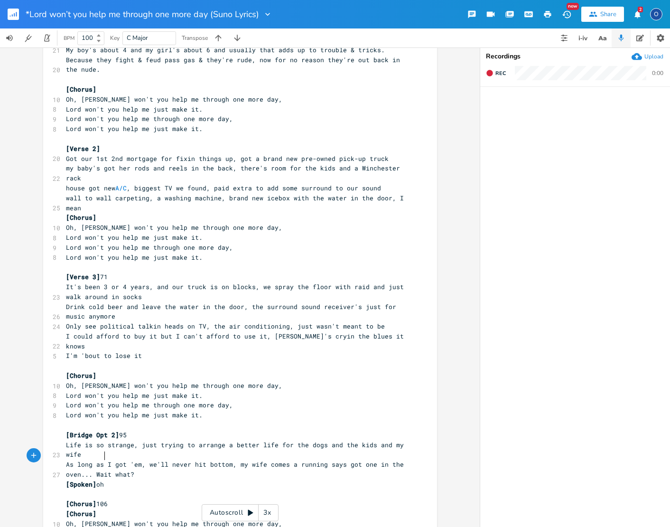
click at [100, 499] on span "[Chorus] 106" at bounding box center [87, 503] width 42 height 9
type textarea "[Chorus] 106"
click at [100, 499] on span "[Chorus] 106" at bounding box center [87, 503] width 42 height 9
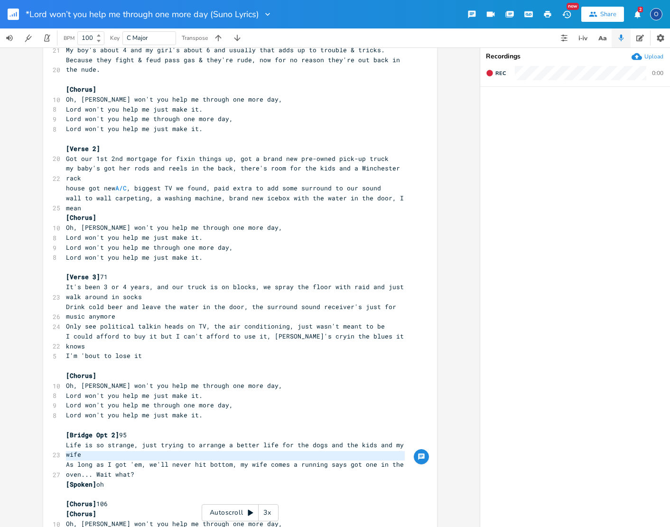
click at [99, 499] on span "[Chorus] 106" at bounding box center [87, 503] width 42 height 9
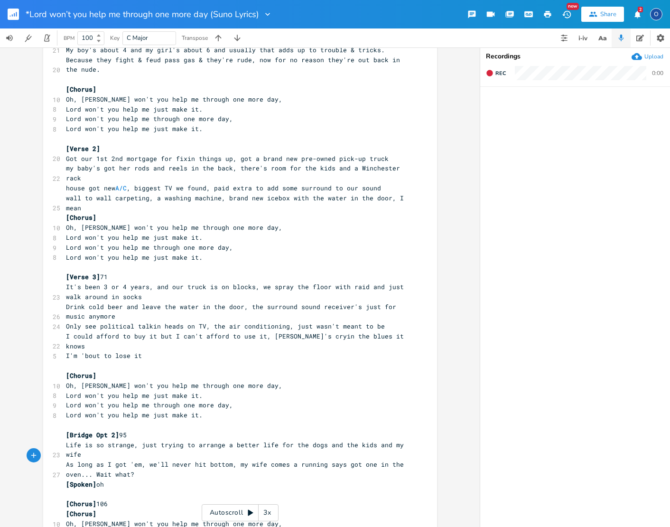
type textarea "106"
drag, startPoint x: 100, startPoint y: 455, endPoint x: 110, endPoint y: 455, distance: 10.5
click at [110, 499] on pre "[Chorus] 106" at bounding box center [235, 504] width 343 height 10
type textarea "95"
drag, startPoint x: 125, startPoint y: 387, endPoint x: 137, endPoint y: 388, distance: 11.9
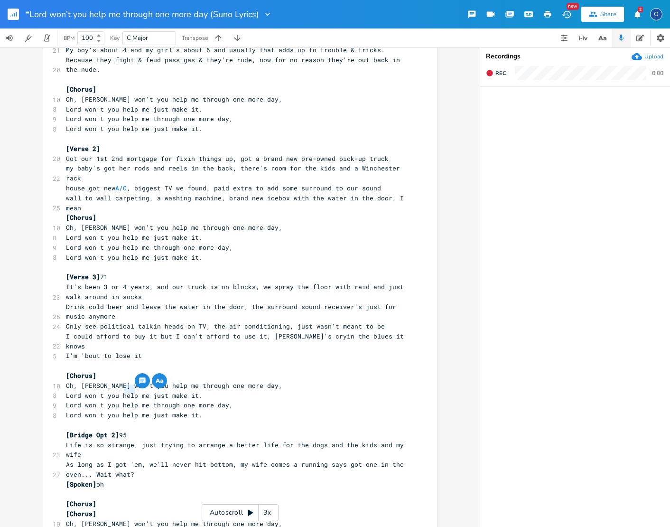
click at [137, 388] on div "95 x [Verse 1] 17 I got a wife, [DEMOGRAPHIC_DATA] kids, 3 dogs 2 cats, grandpa…" at bounding box center [240, 285] width 394 height 633
type textarea "[Chorus]"
drag, startPoint x: 103, startPoint y: 459, endPoint x: 49, endPoint y: 453, distance: 54.4
click at [49, 453] on div "[Chorus] x [Verse 1] 17 I got a wife, [DEMOGRAPHIC_DATA] kids, 3 dogs 2 cats, g…" at bounding box center [240, 285] width 394 height 633
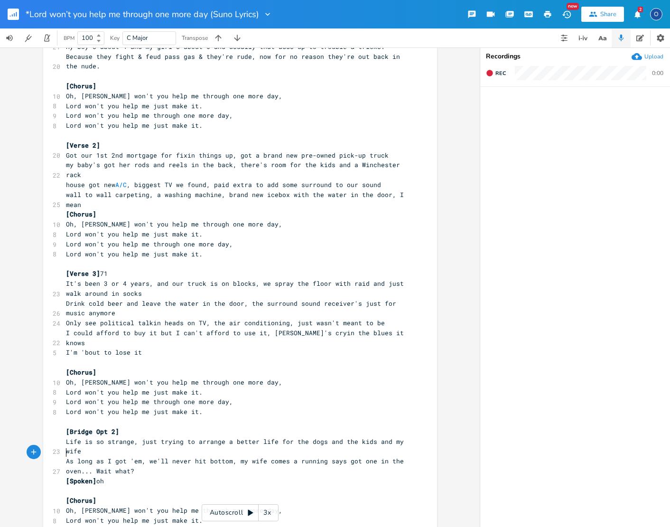
scroll to position [0, 0]
click at [91, 427] on span "[Bridge Opt 2]" at bounding box center [92, 431] width 53 height 9
click at [220, 437] on span "Life is so strange, just trying to arrange a better life for the dogs and the k…" at bounding box center [237, 446] width 342 height 19
type textarea ","
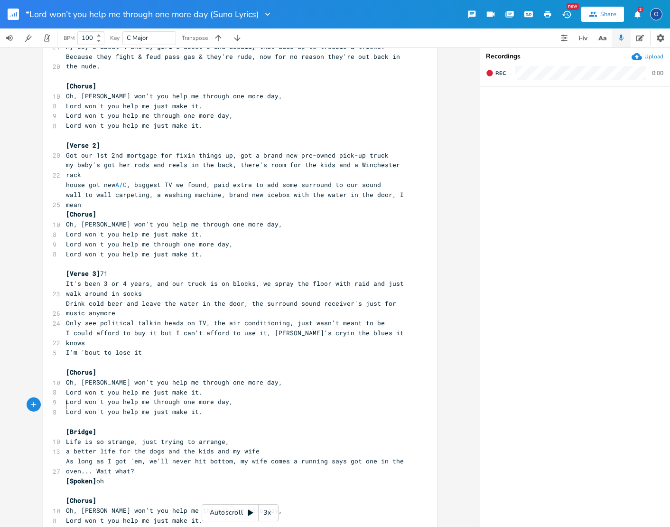
scroll to position [103, 0]
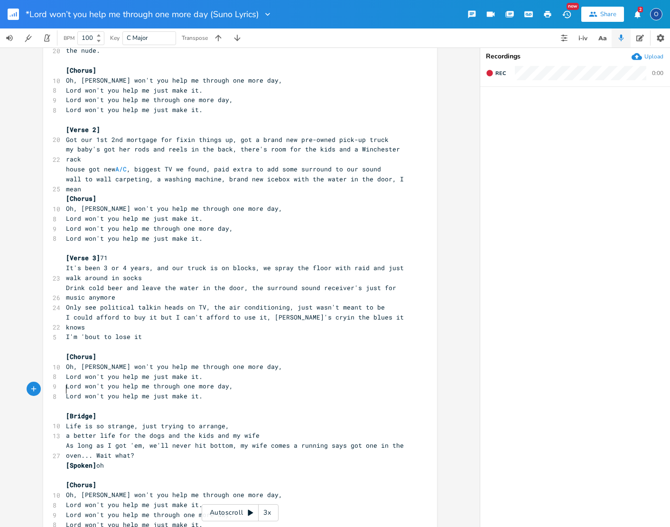
click at [256, 430] on pre "a better life for the dogs and the kids and my wife" at bounding box center [235, 435] width 343 height 10
type textarea "."
click at [109, 462] on pre "[Spoken] oh" at bounding box center [235, 467] width 343 height 10
click at [104, 462] on span "[Spoken] oh" at bounding box center [85, 466] width 38 height 9
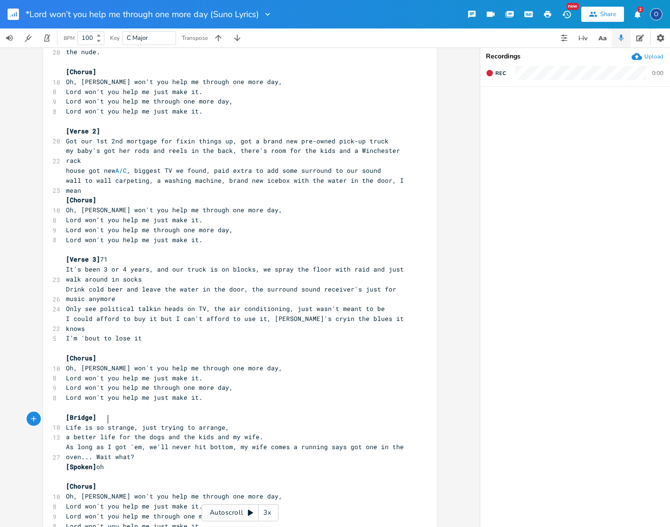
type textarea "hh"
type textarea "Oh,"
drag, startPoint x: 62, startPoint y: 445, endPoint x: 75, endPoint y: 461, distance: 20.3
click at [78, 446] on div "Oh, x [Verse 1] 17 I got a wife, [DEMOGRAPHIC_DATA] kids, 3 dogs 2 cats, [PERSO…" at bounding box center [240, 262] width 394 height 623
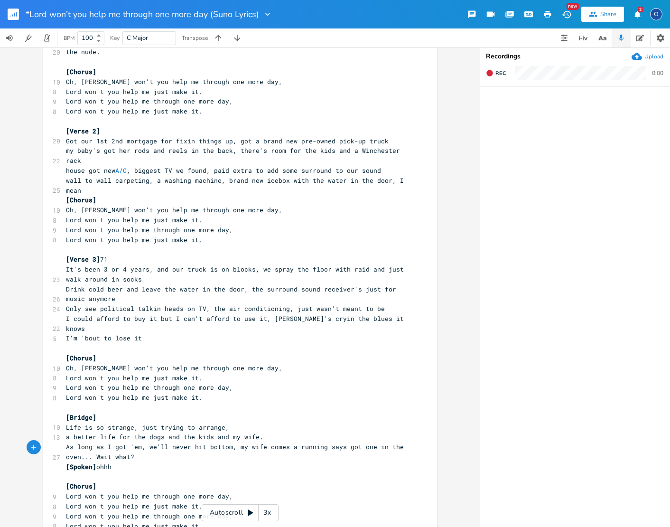
scroll to position [0, 0]
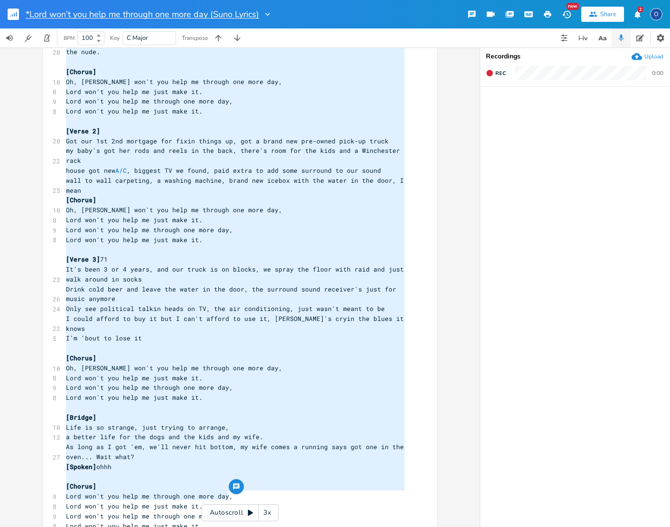
type textarea "My boy's about 4 and my girl's about 6 and usually that adds up to trouble & tr…"
drag, startPoint x: 231, startPoint y: 495, endPoint x: 46, endPoint y: 21, distance: 508.6
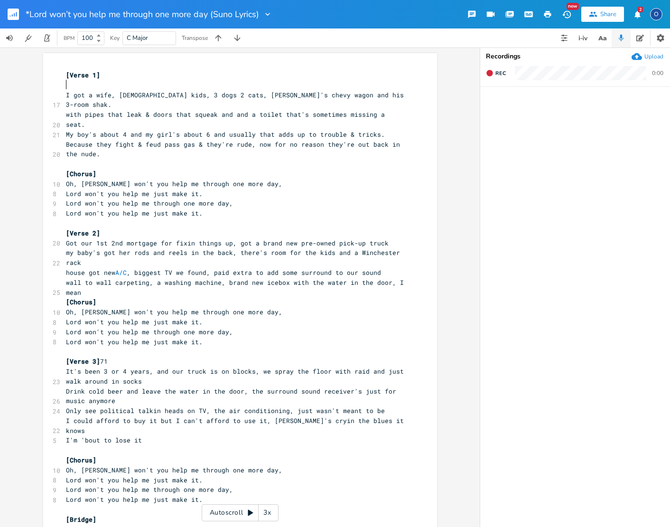
click at [64, 83] on pre at bounding box center [235, 85] width 343 height 10
click at [64, 94] on pre "I got a wife, [DEMOGRAPHIC_DATA] kids, 3 dogs 2 cats, [PERSON_NAME]'s chevy wag…" at bounding box center [235, 100] width 343 height 20
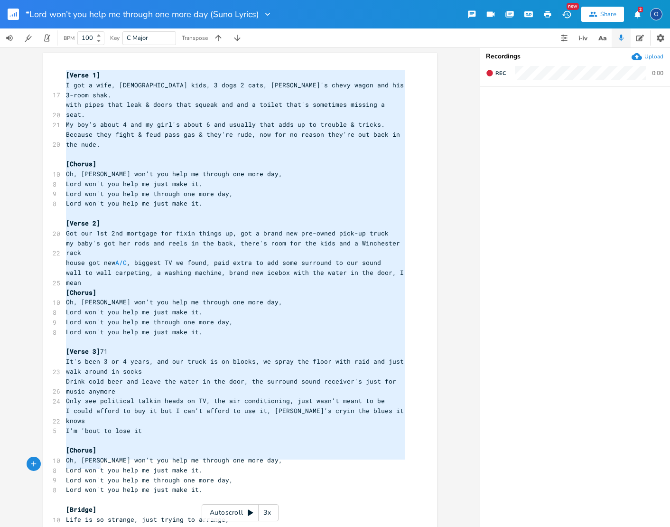
type textarea "[Verse 1] I got a wife, [DEMOGRAPHIC_DATA] kids, 3 dogs 2 cats, grandpa's chevy…"
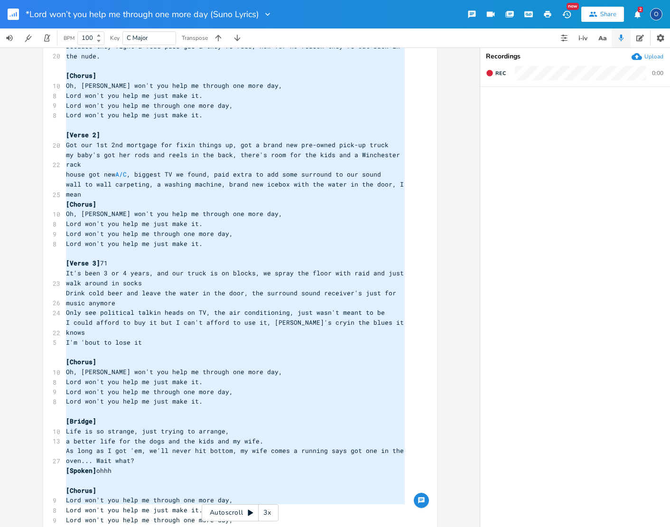
drag, startPoint x: 63, startPoint y: 70, endPoint x: 271, endPoint y: 579, distance: 549.2
click at [271, 526] on html "*Lord won’t you help me through one more day (Suno Lyrics) New Share 2 O BPM 10…" at bounding box center [335, 263] width 670 height 527
